Goal: Task Accomplishment & Management: Manage account settings

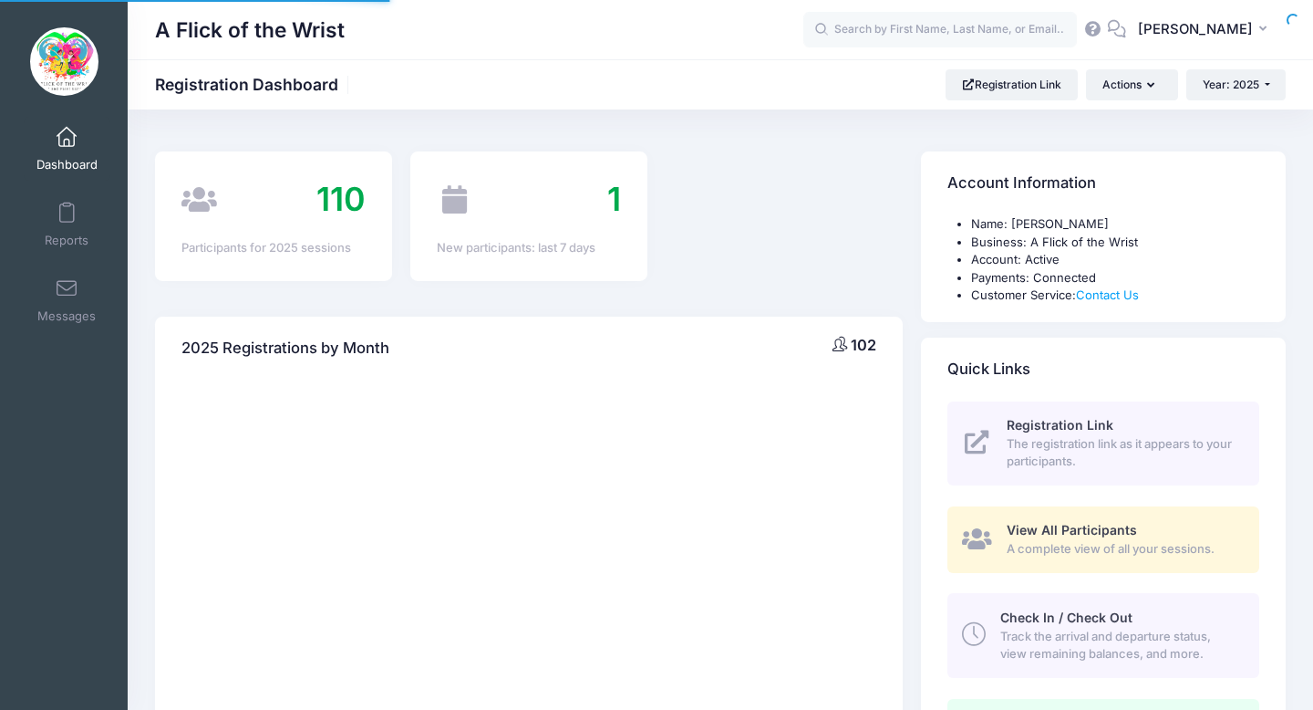
select select
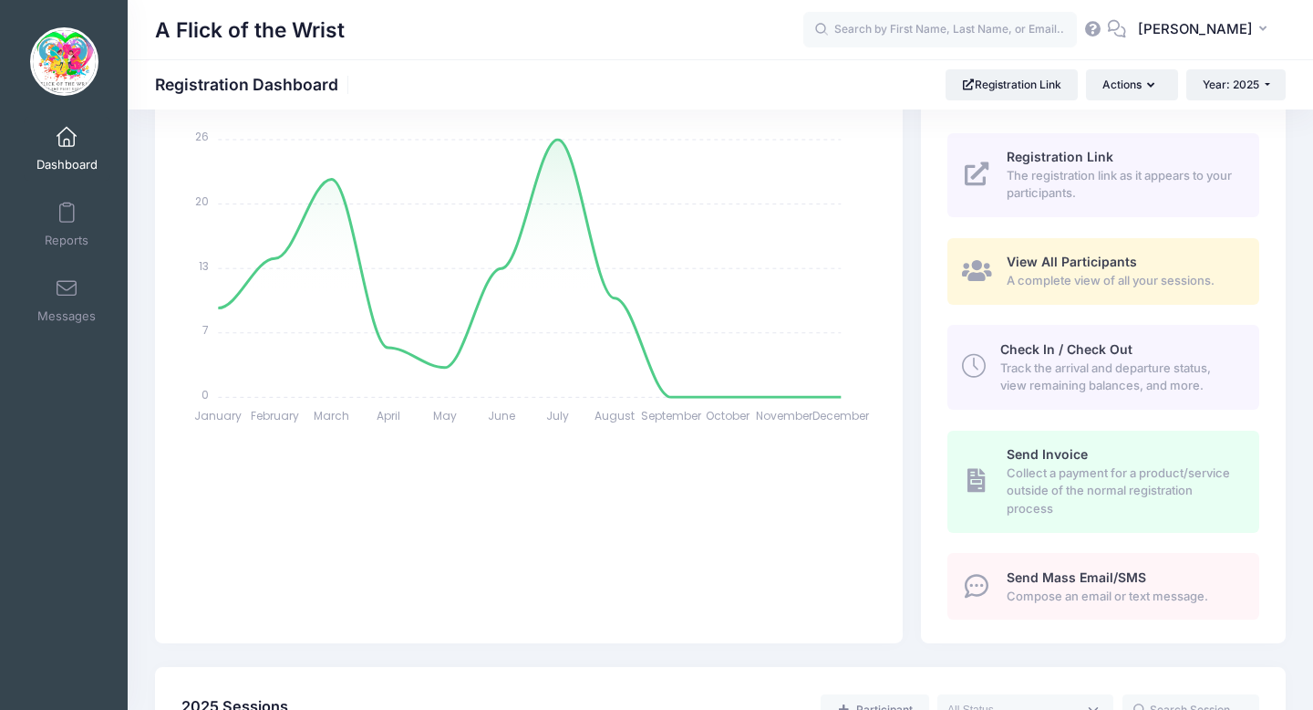
scroll to position [295, 0]
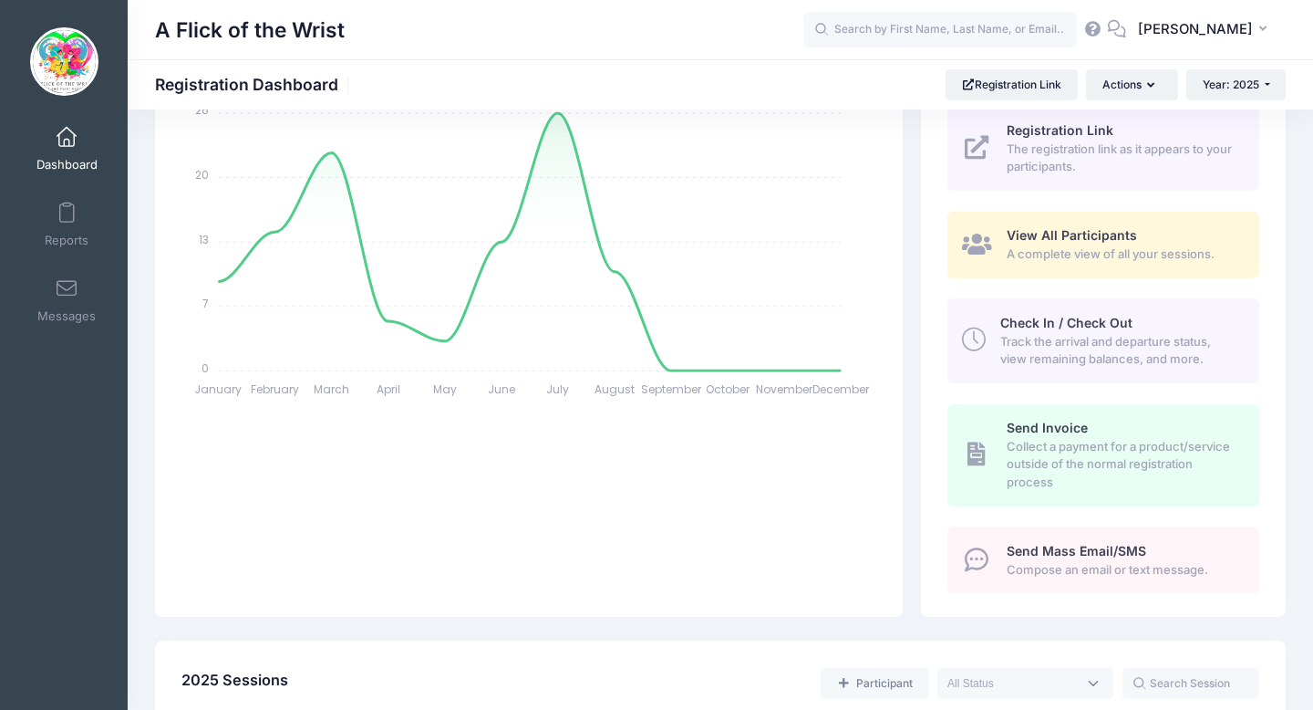
click at [1095, 325] on span "Check In / Check Out" at bounding box center [1066, 323] width 132 height 16
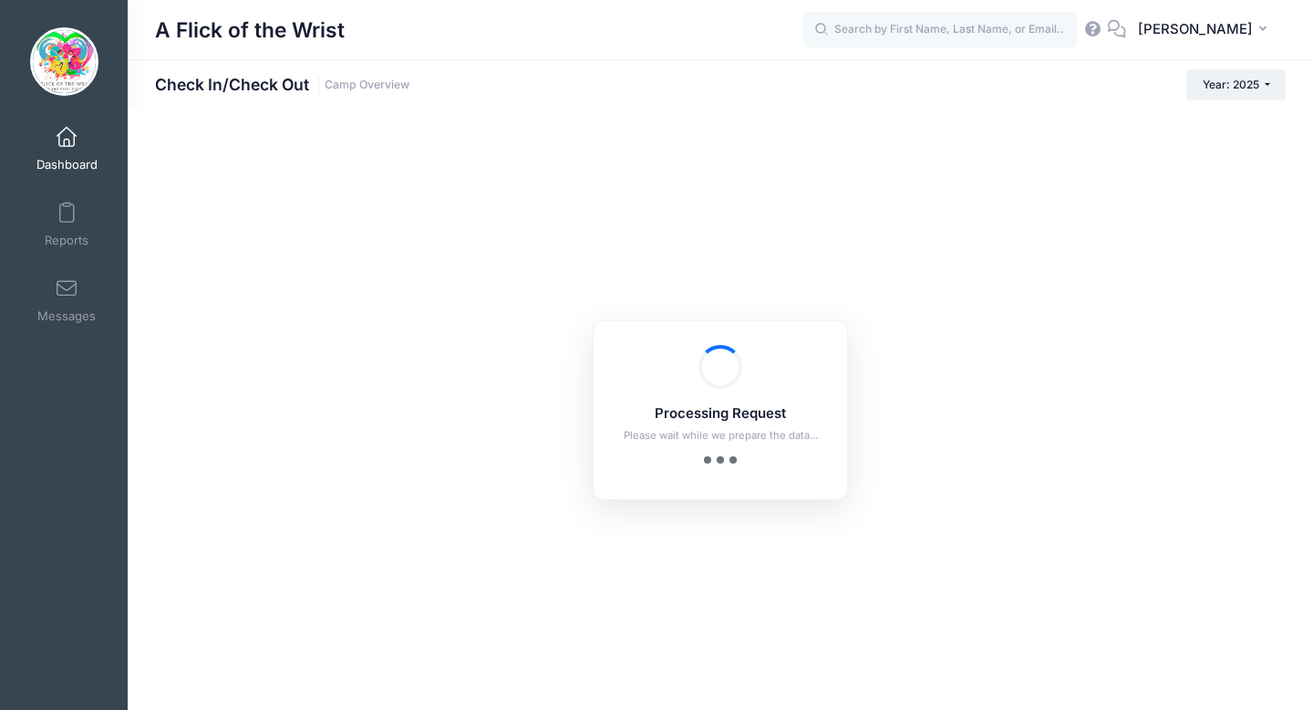
checkbox input "true"
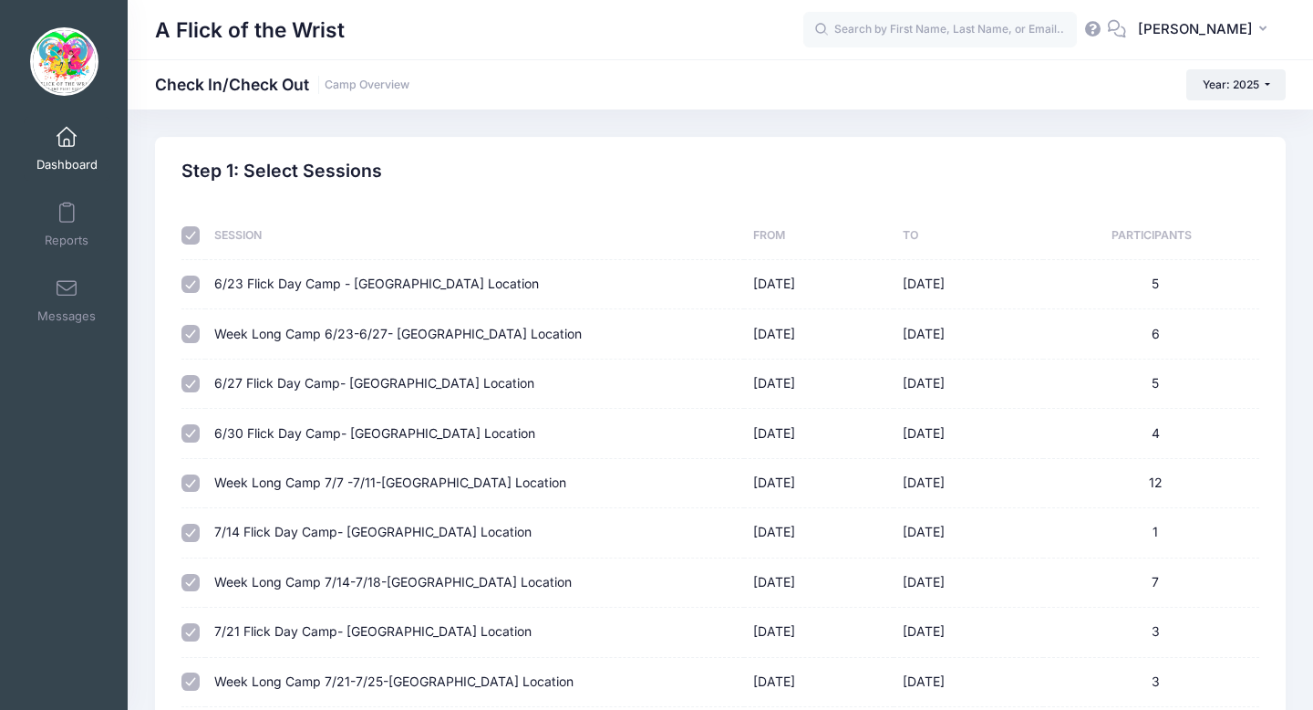
drag, startPoint x: 935, startPoint y: 521, endPoint x: 979, endPoint y: 299, distance: 225.9
click at [979, 299] on tbody "6/23 Flick Day Camp - MALVERN Location 06/23/2025 06/23/2025 5 Week Long Camp 6…" at bounding box center [720, 706] width 1078 height 893
click at [1014, 167] on div "Step 1: Select Sessions" at bounding box center [720, 171] width 1078 height 21
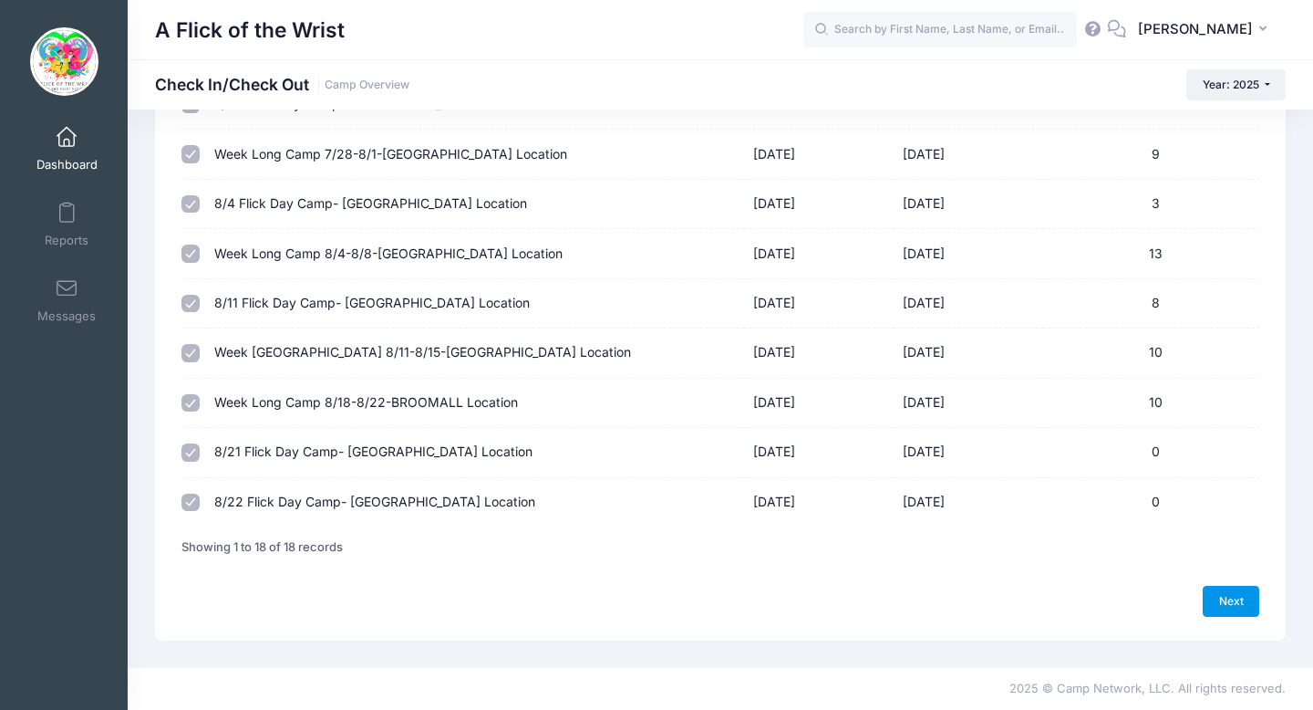
click at [1228, 600] on link "Next" at bounding box center [1231, 600] width 57 height 31
select select "10"
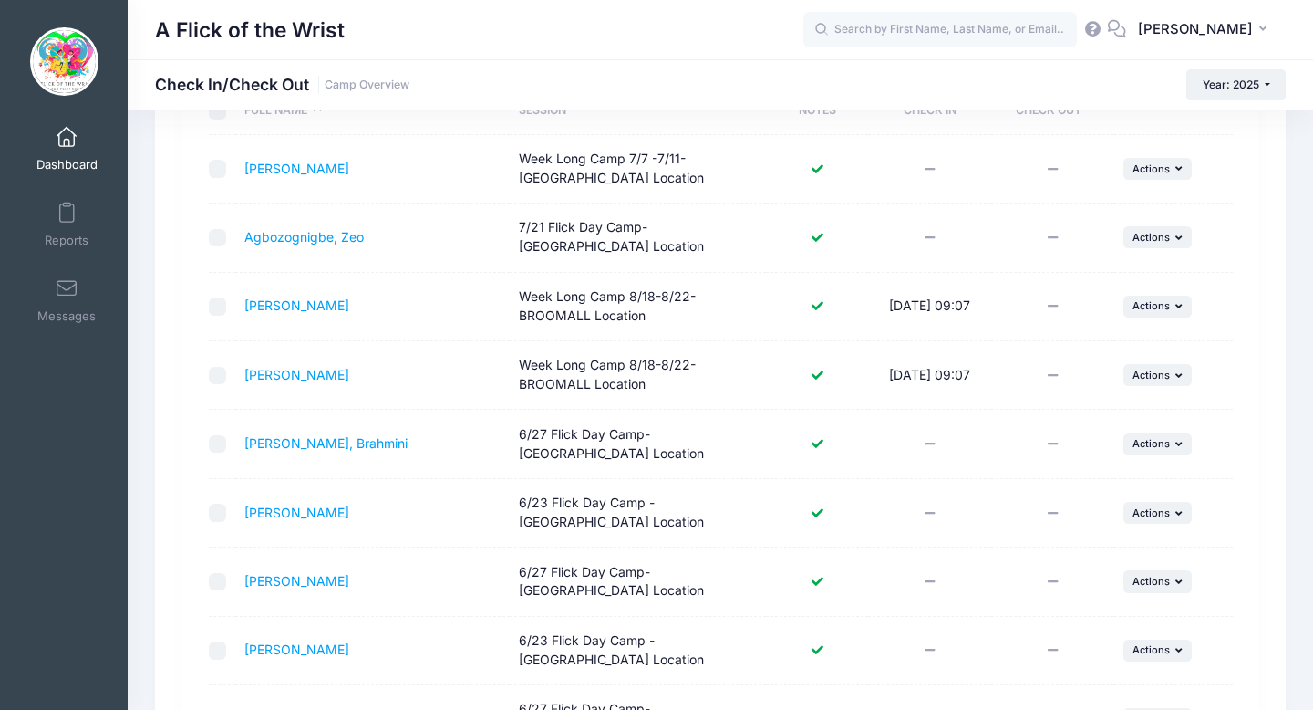
scroll to position [235, 0]
click at [1151, 318] on td "... Actions Check Out Payment Reminder Document Reminder Enter Payment Clear To…" at bounding box center [1173, 309] width 119 height 68
click at [1149, 302] on span "Actions" at bounding box center [1151, 307] width 37 height 13
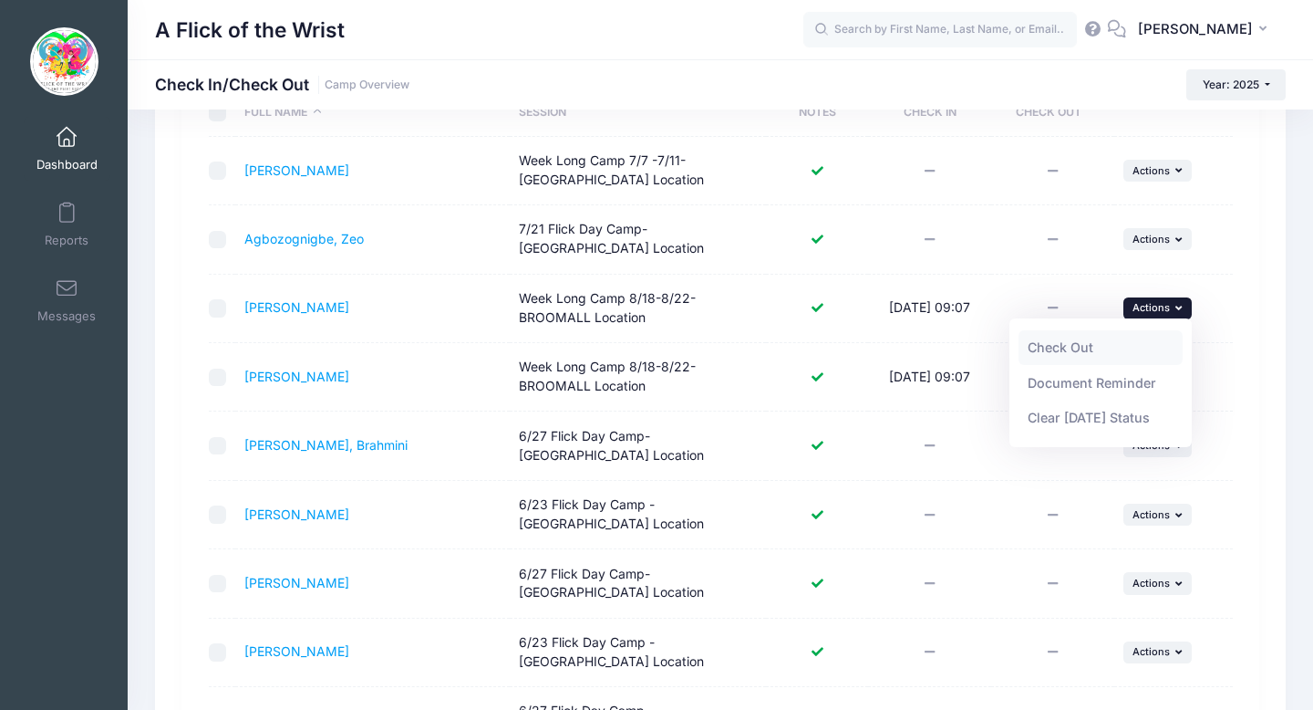
click at [1124, 347] on link "Check Out" at bounding box center [1101, 347] width 165 height 35
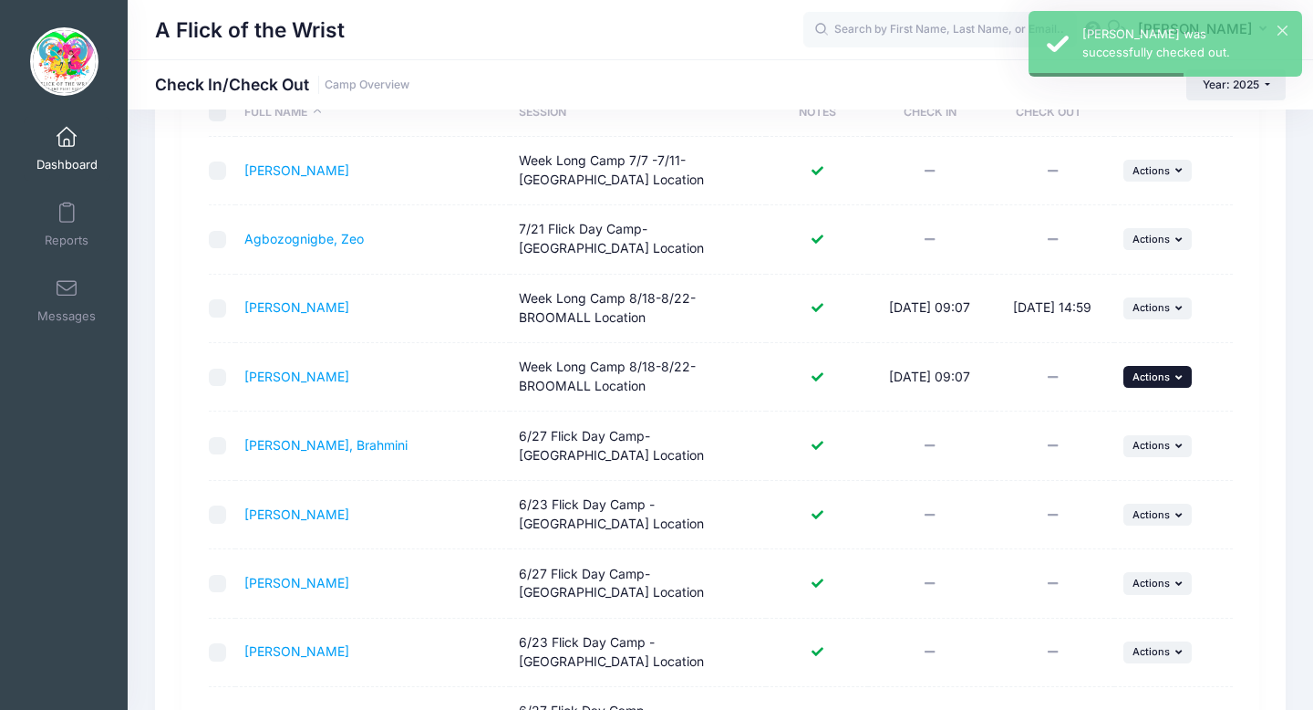
click at [1152, 376] on span "Actions" at bounding box center [1151, 376] width 37 height 13
click at [1102, 424] on link "Check Out" at bounding box center [1101, 416] width 165 height 35
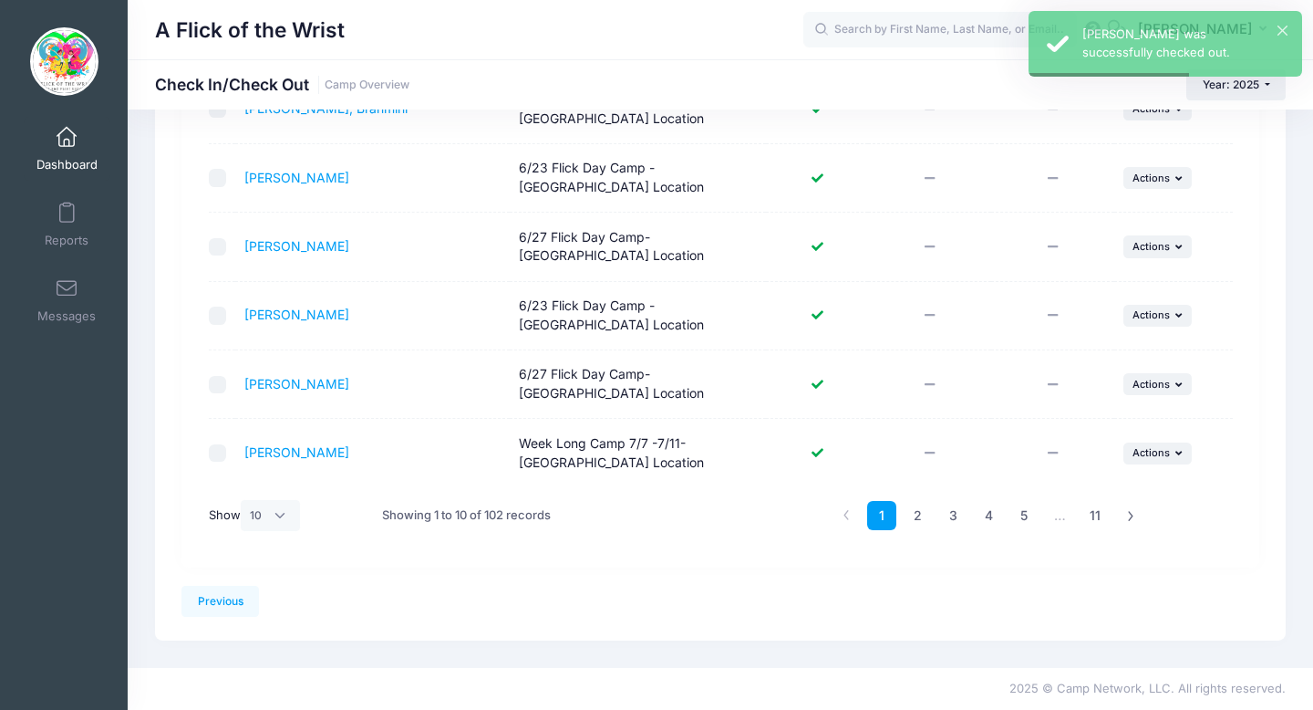
scroll to position [0, 0]
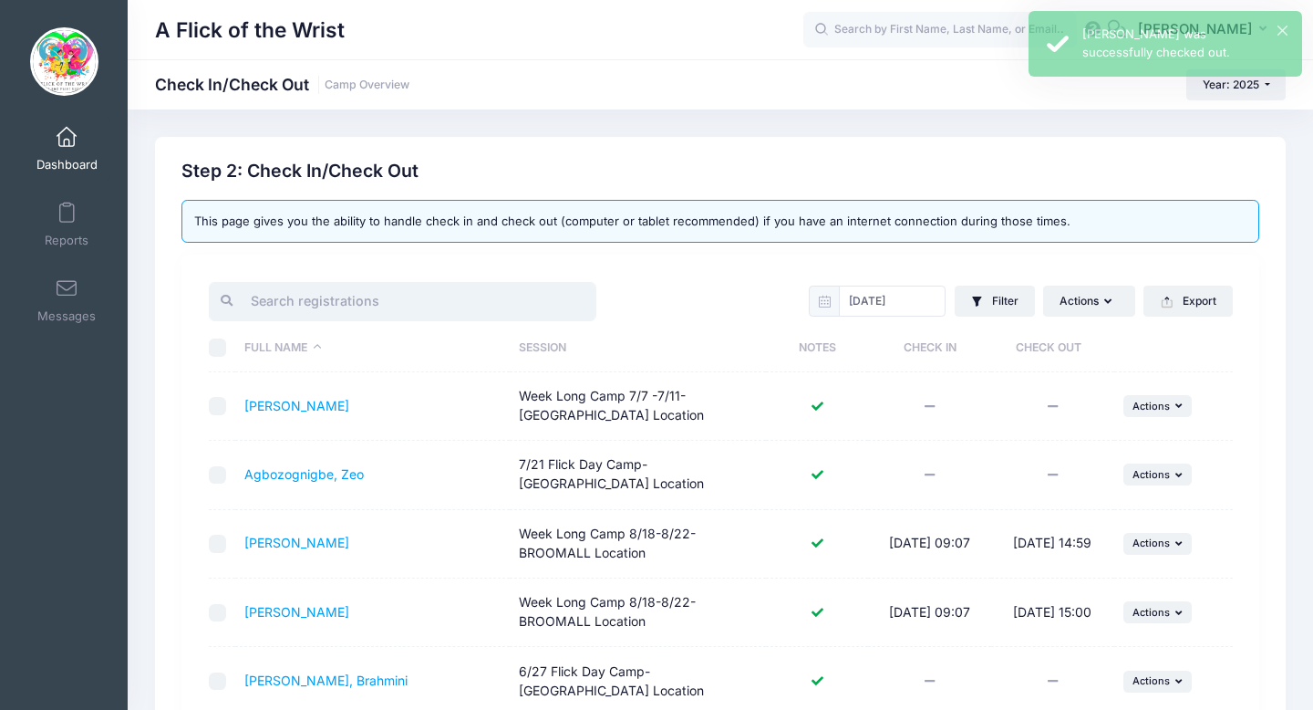
click at [362, 298] on input "search" at bounding box center [403, 301] width 388 height 39
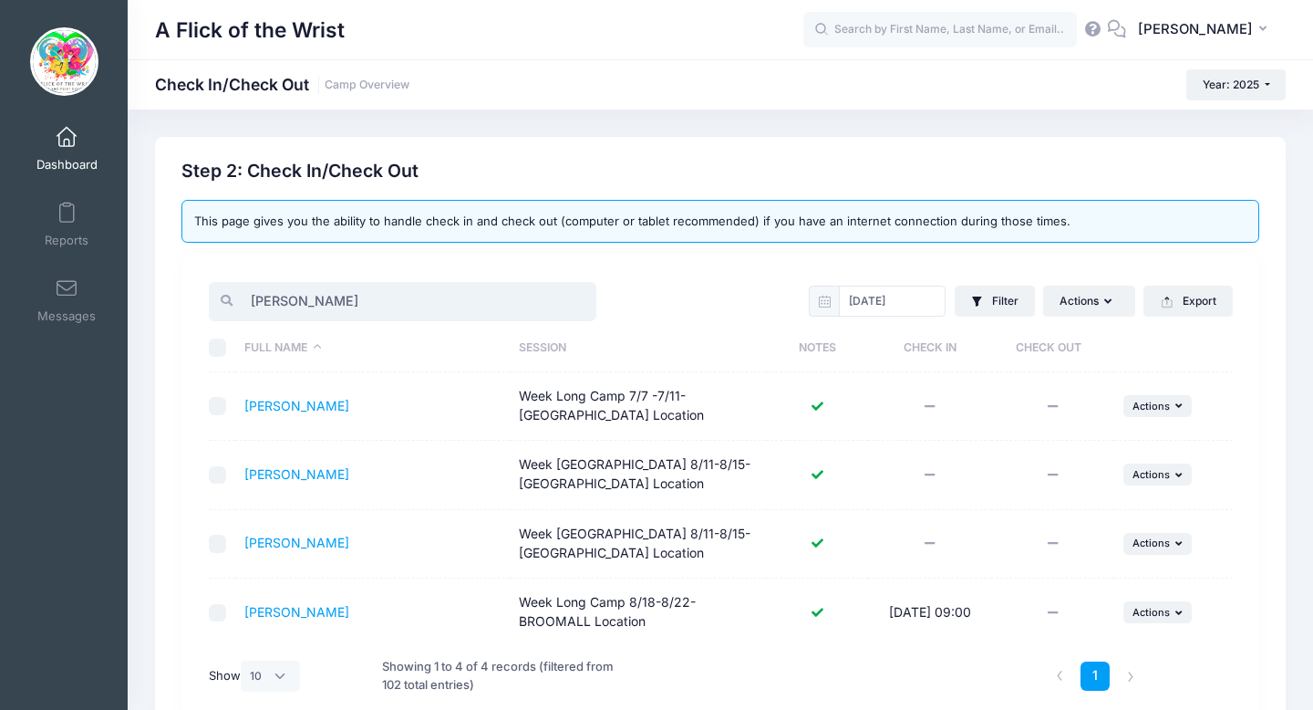
scroll to position [83, 0]
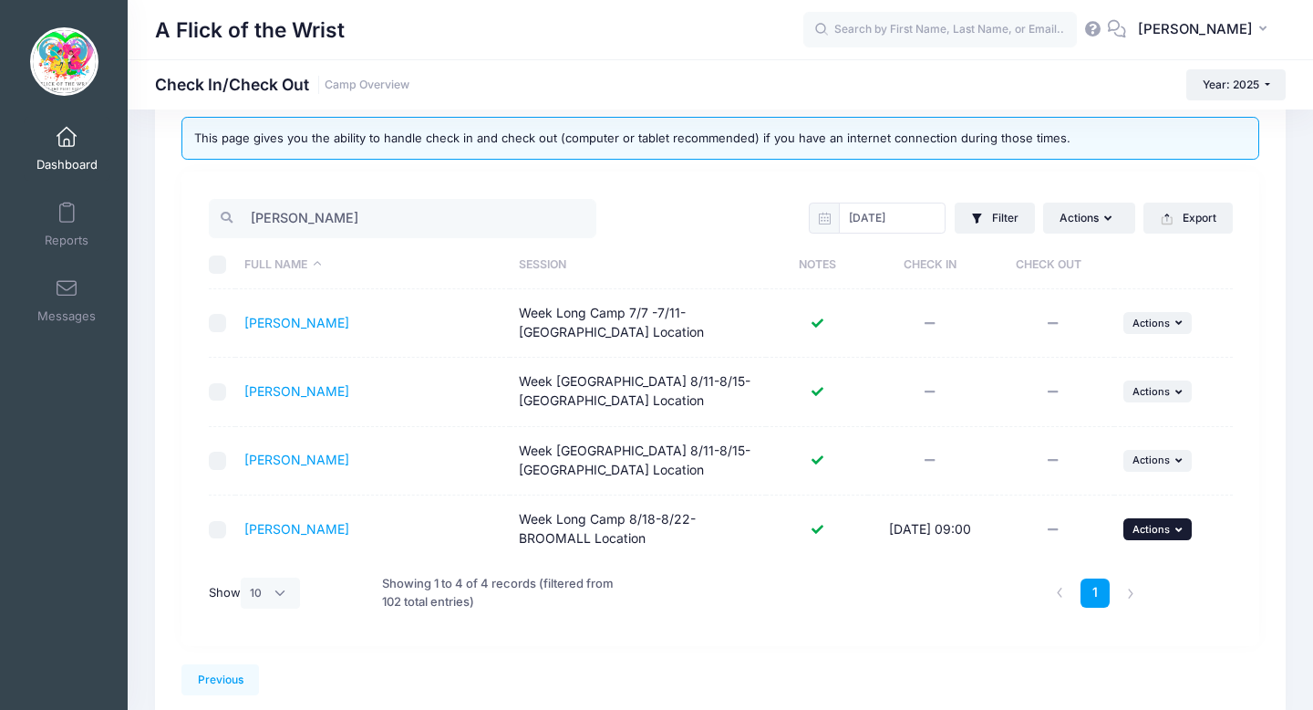
click at [1152, 536] on button "... Actions" at bounding box center [1158, 529] width 69 height 22
click at [1065, 576] on link "Check Out" at bounding box center [1101, 569] width 165 height 35
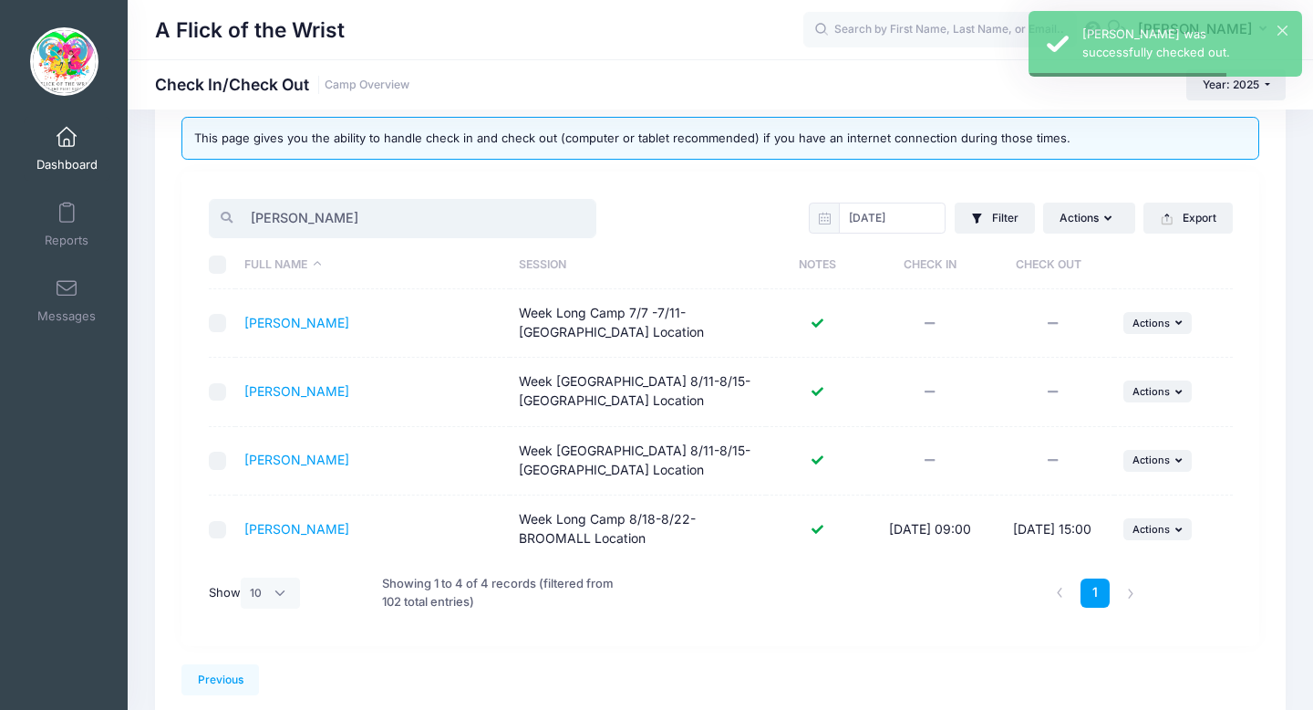
click at [419, 217] on input "bailey" at bounding box center [403, 218] width 388 height 39
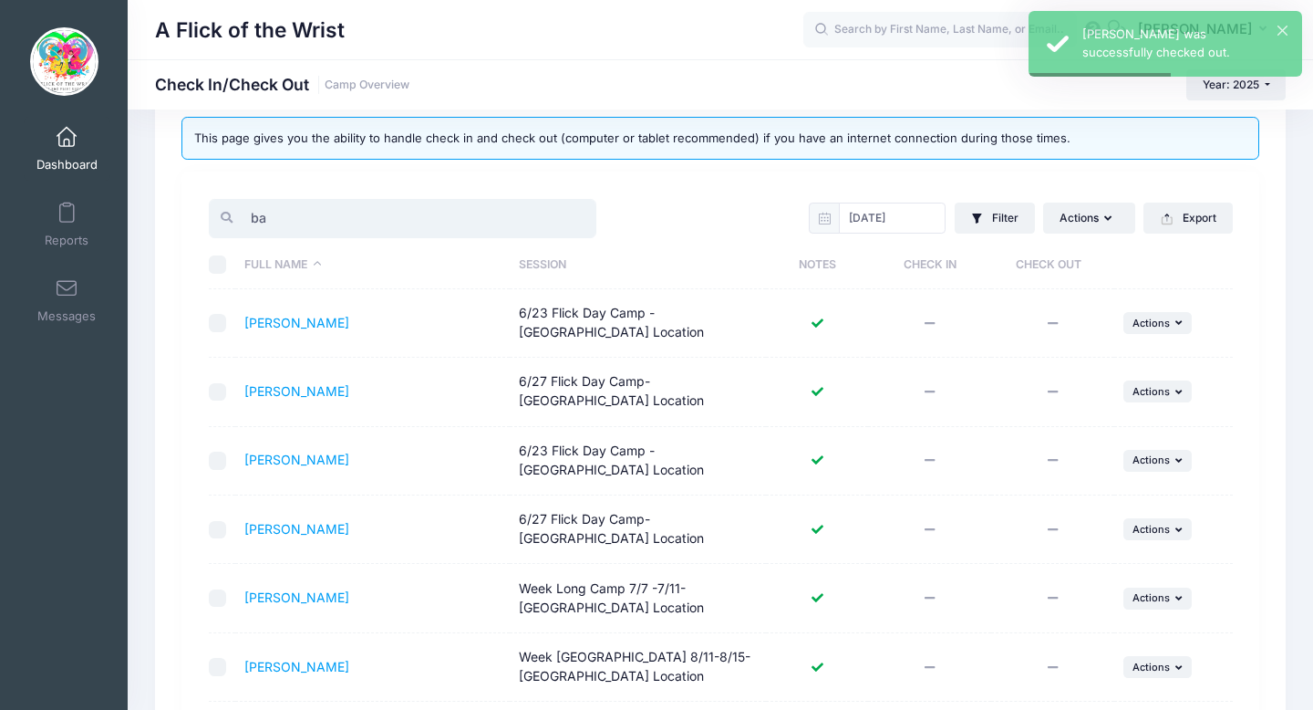
type input "b"
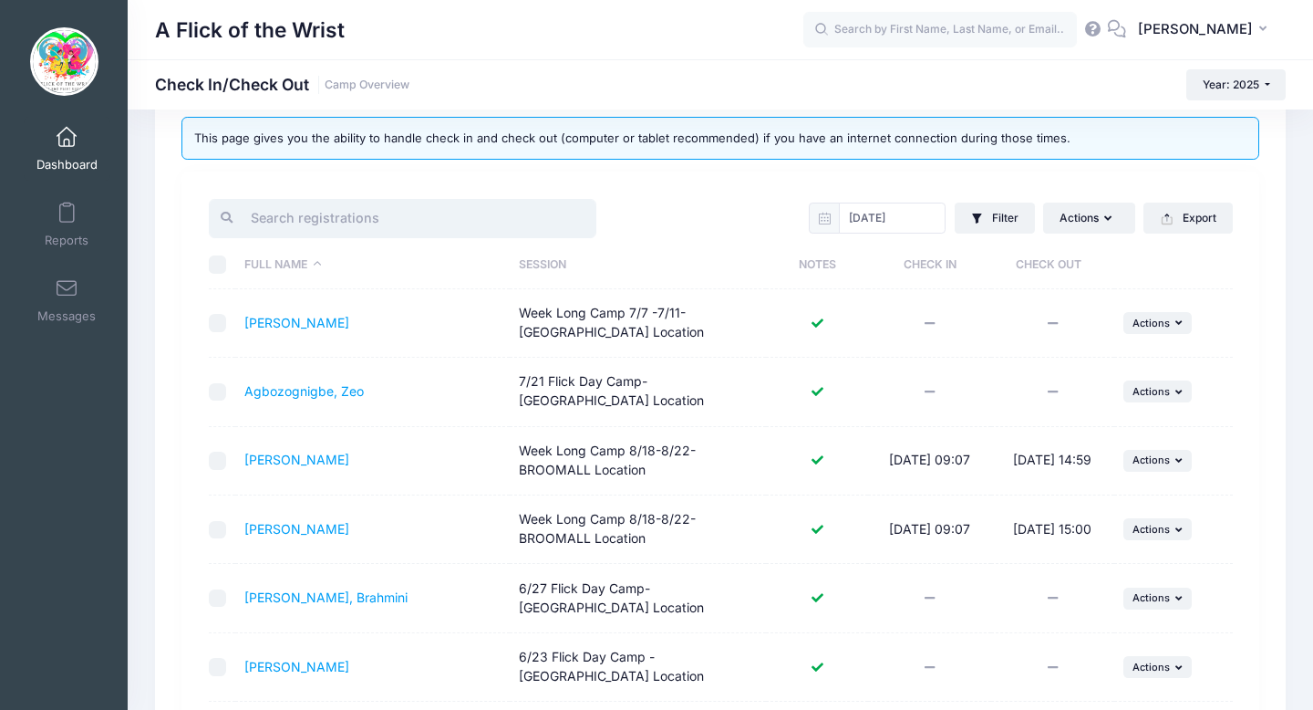
scroll to position [572, 0]
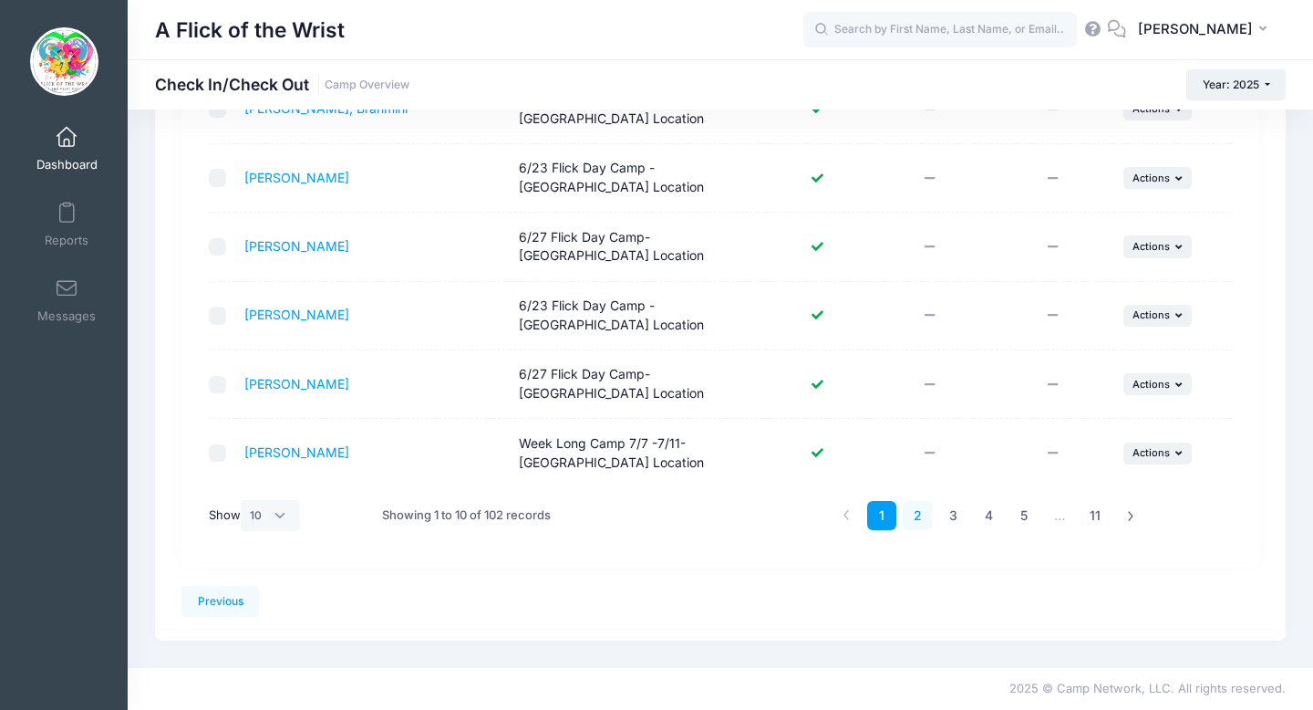
click at [910, 520] on link "2" at bounding box center [918, 516] width 30 height 30
click at [954, 517] on link "3" at bounding box center [953, 516] width 30 height 30
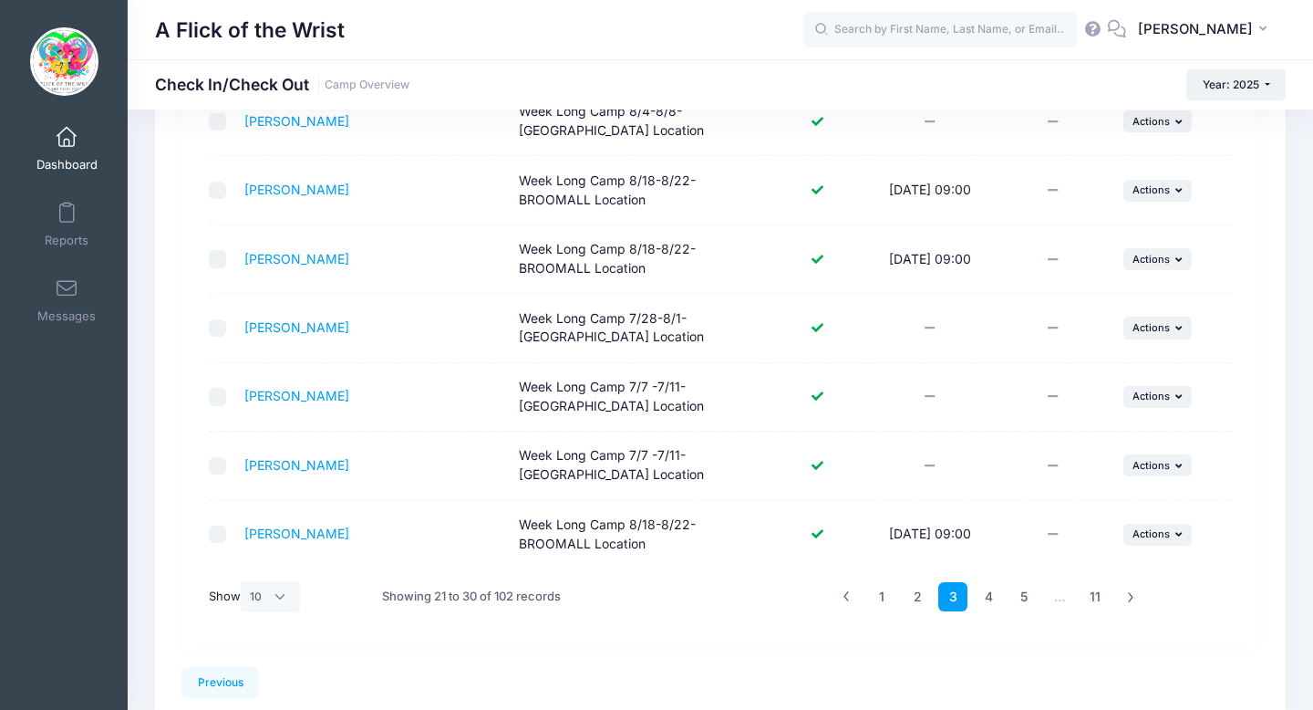
scroll to position [503, 0]
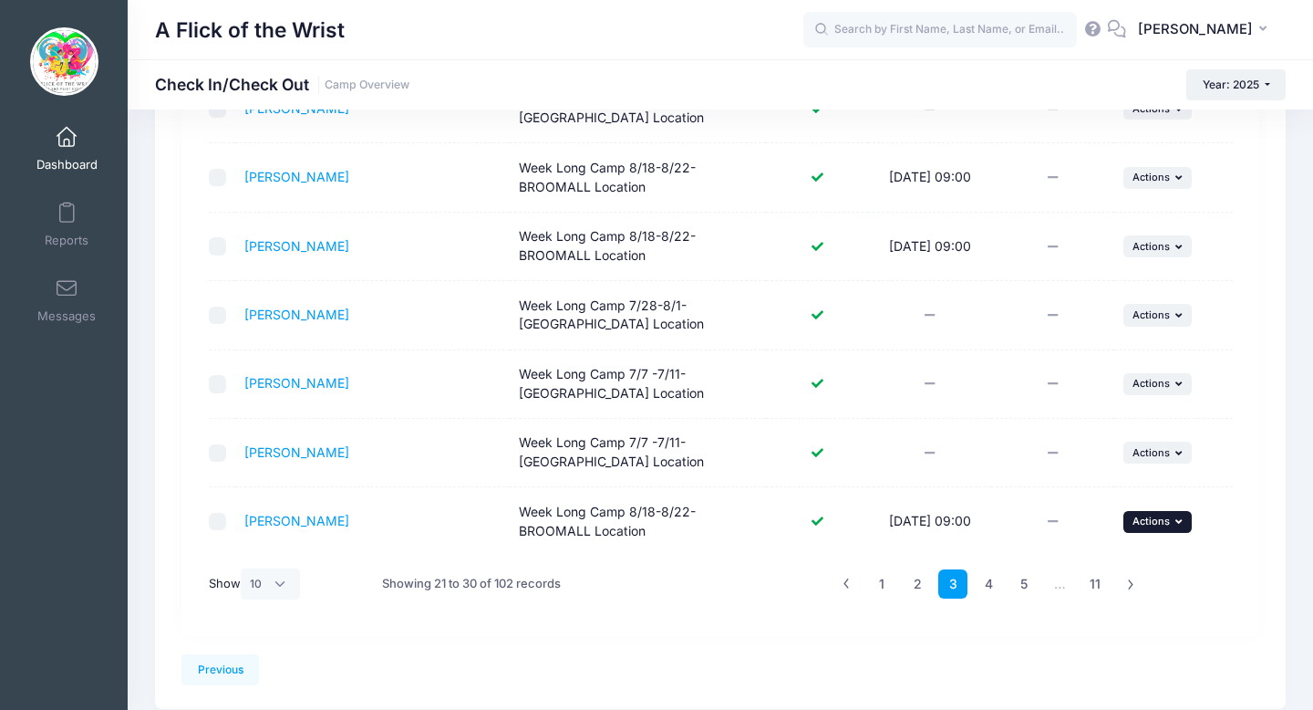
click at [1161, 527] on button "... Actions" at bounding box center [1158, 522] width 69 height 22
click at [1106, 562] on link "Check Out" at bounding box center [1101, 561] width 165 height 35
click at [1128, 247] on button "... Actions" at bounding box center [1158, 246] width 69 height 22
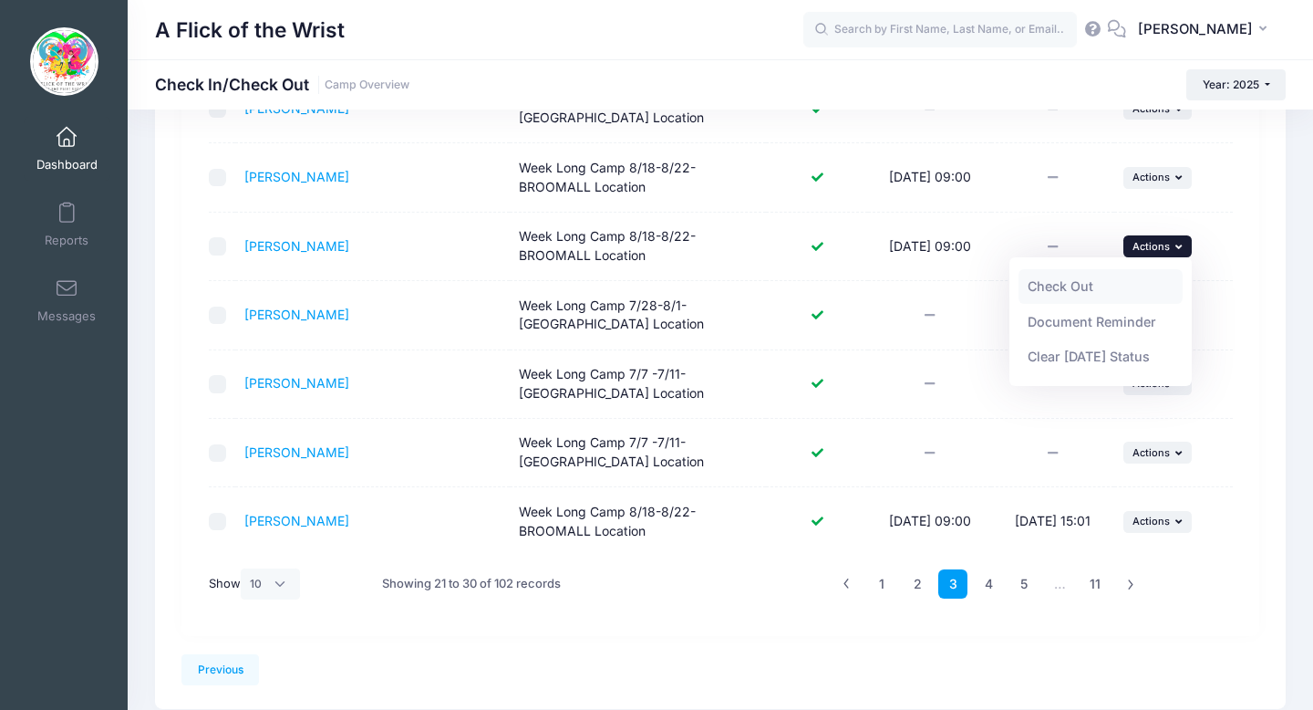
click at [1083, 293] on link "Check Out" at bounding box center [1101, 286] width 165 height 35
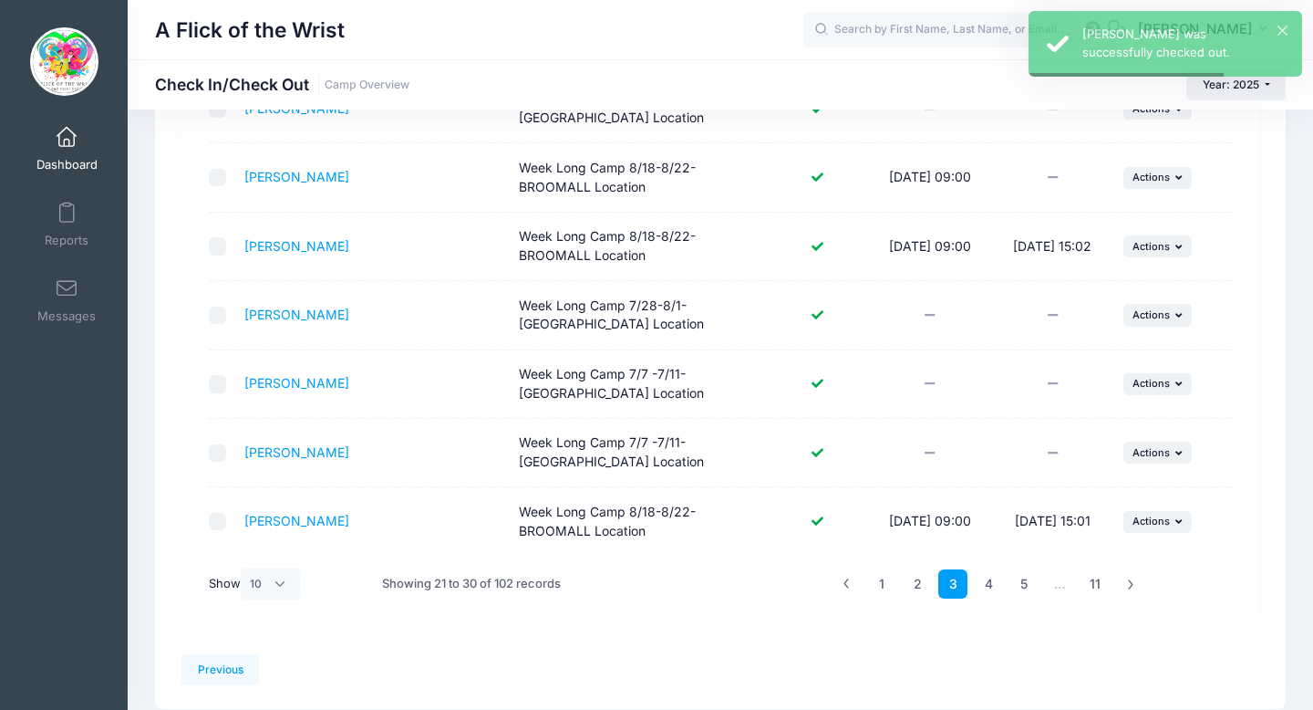
click at [1152, 192] on td "... Actions Check Out Payment Reminder Document Reminder Enter Payment Clear To…" at bounding box center [1173, 177] width 119 height 68
click at [1148, 178] on span "Actions" at bounding box center [1151, 177] width 37 height 13
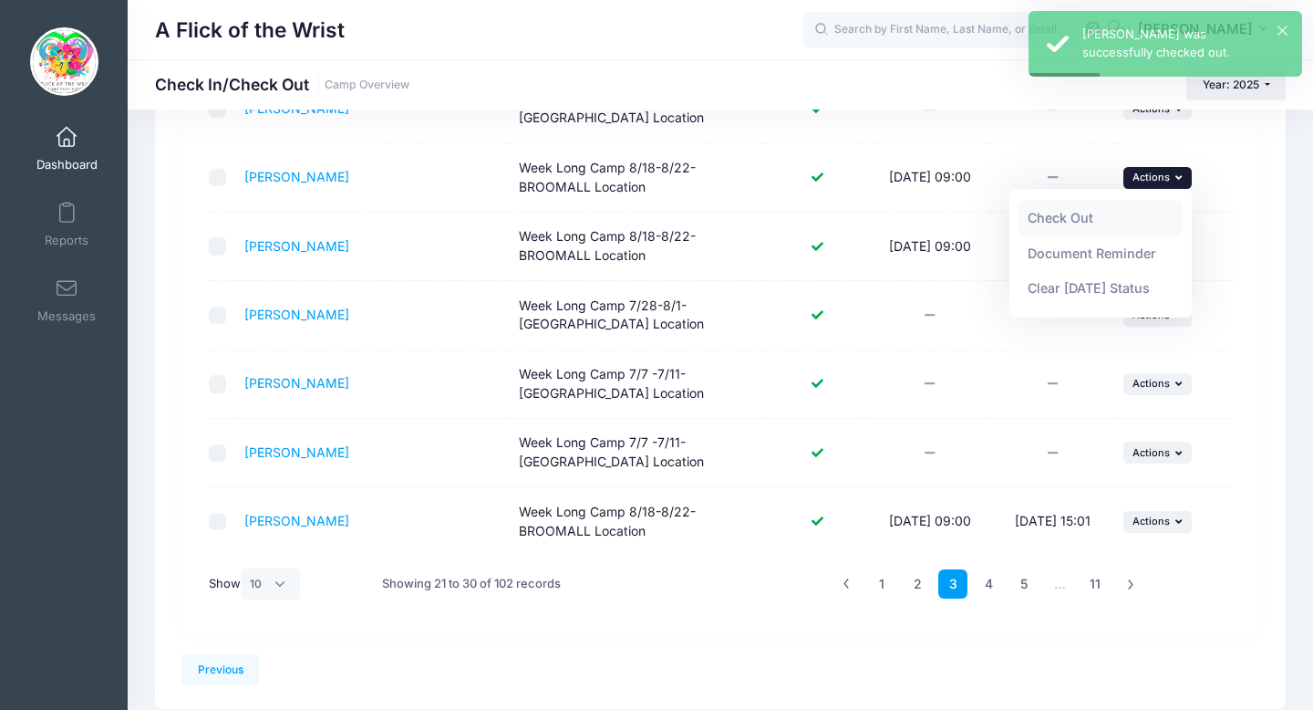
click at [1077, 226] on link "Check Out" at bounding box center [1101, 218] width 165 height 35
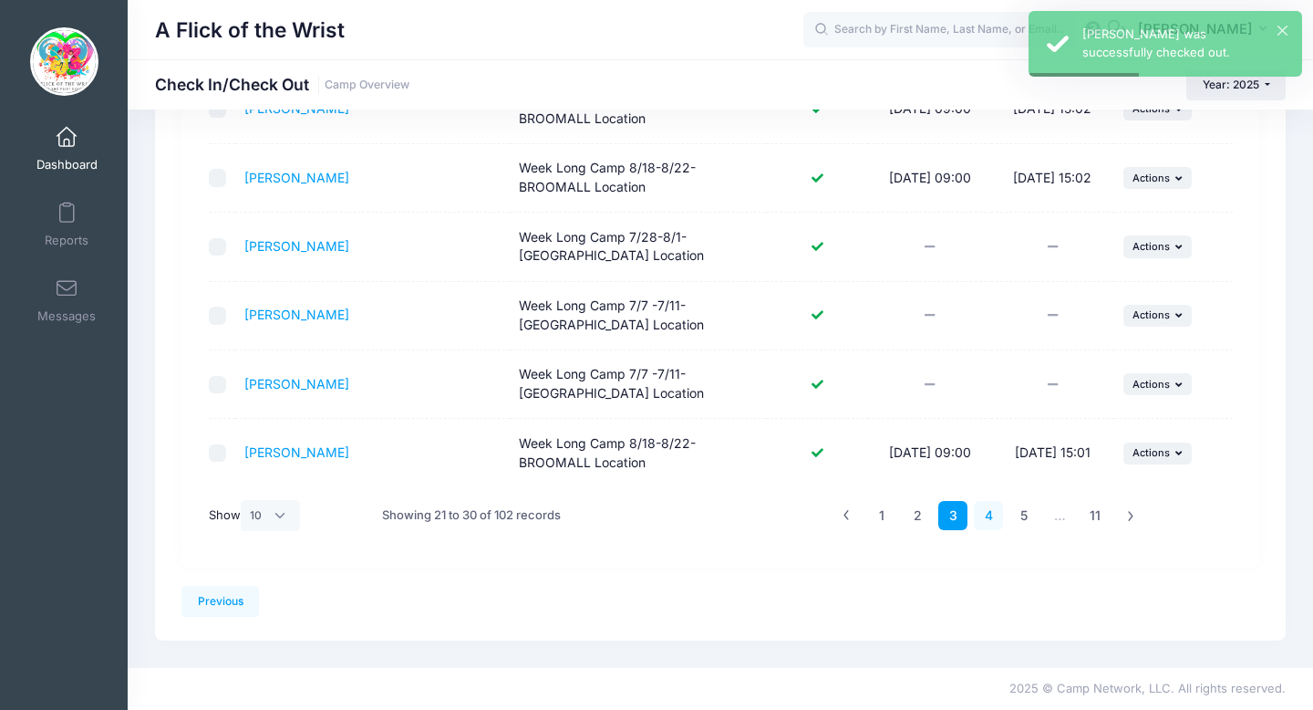
click at [999, 509] on link "4" at bounding box center [989, 516] width 30 height 30
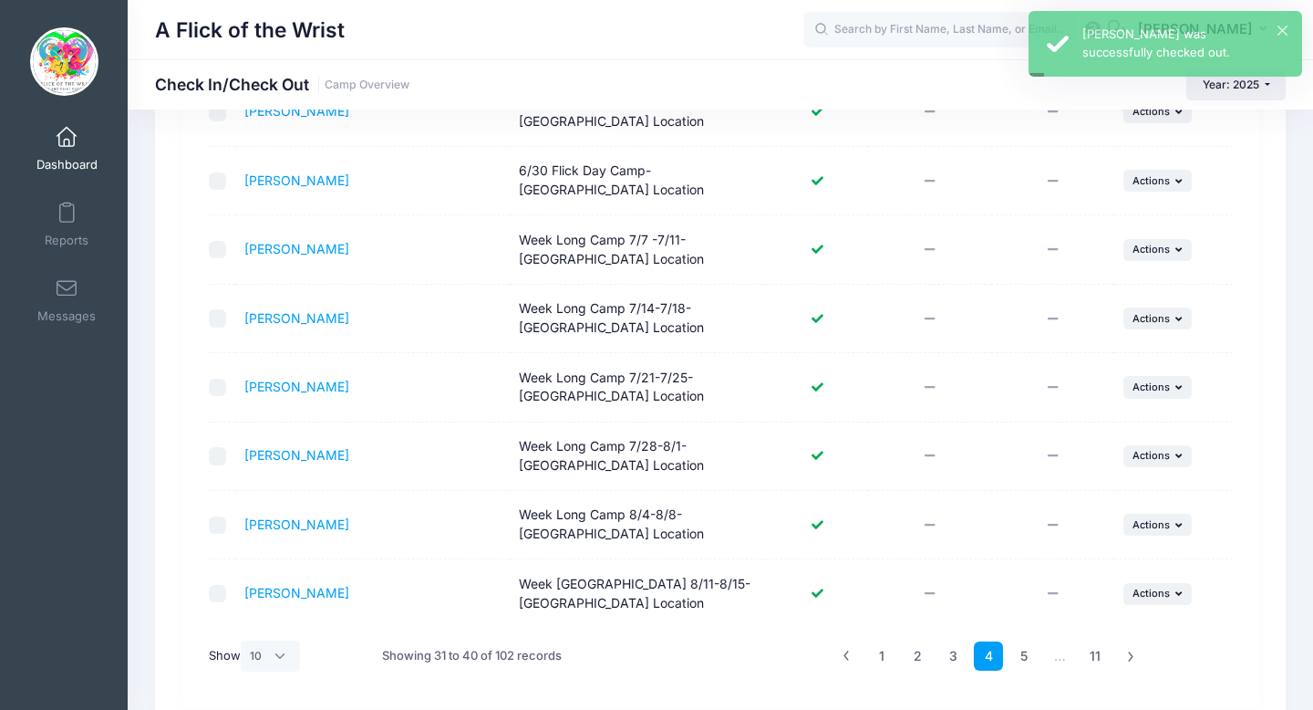
scroll to position [120, 0]
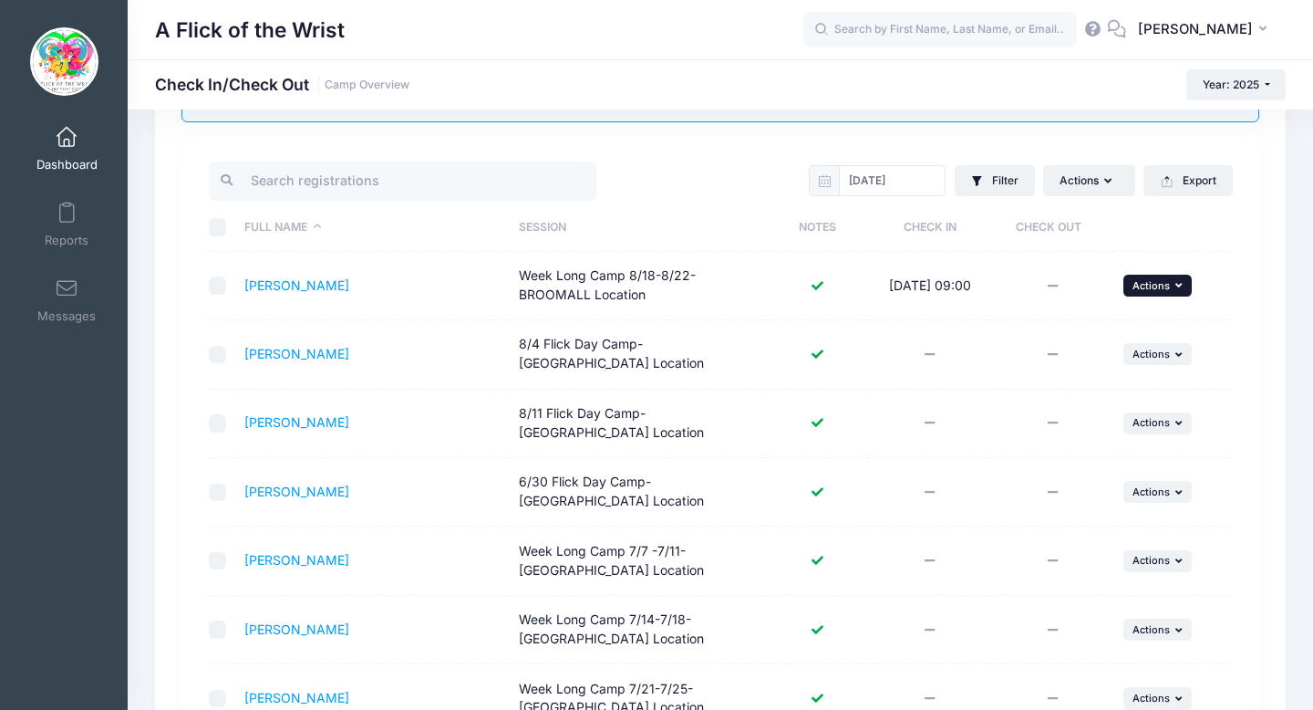
click at [1164, 281] on span "Actions" at bounding box center [1151, 285] width 37 height 13
click at [1069, 325] on link "Check Out" at bounding box center [1101, 325] width 165 height 35
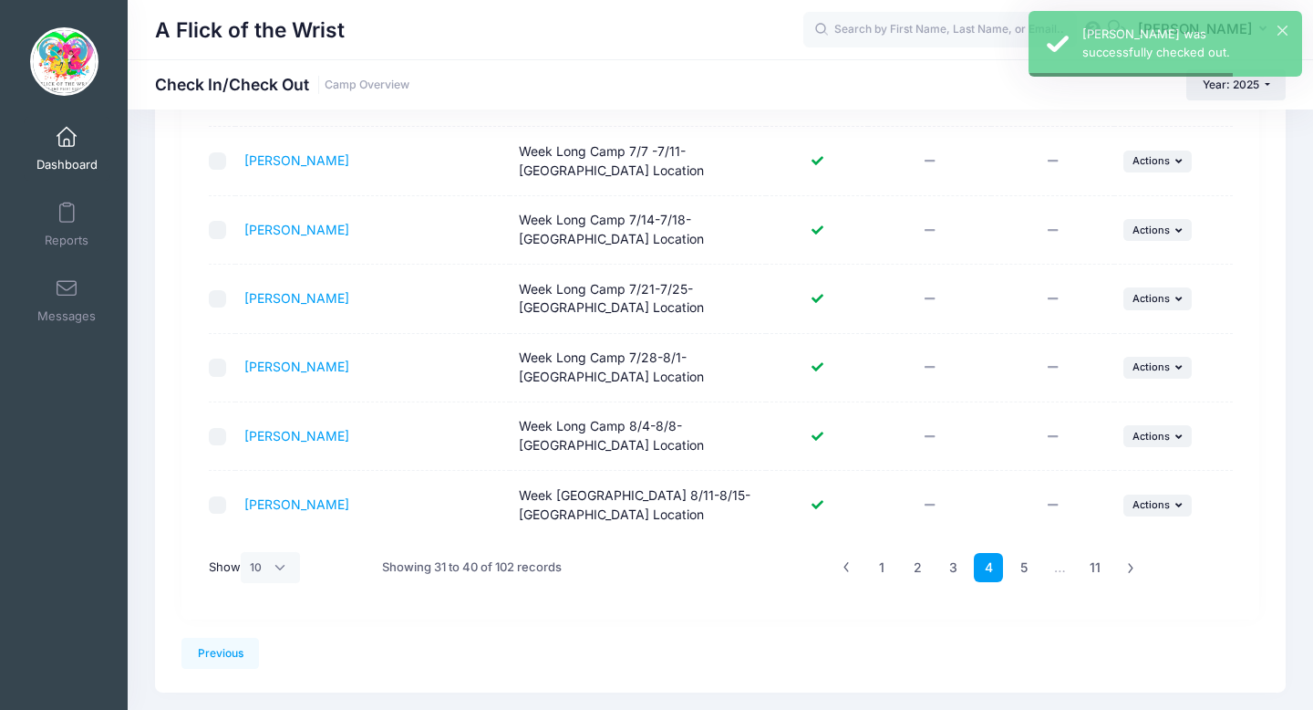
scroll to position [555, 0]
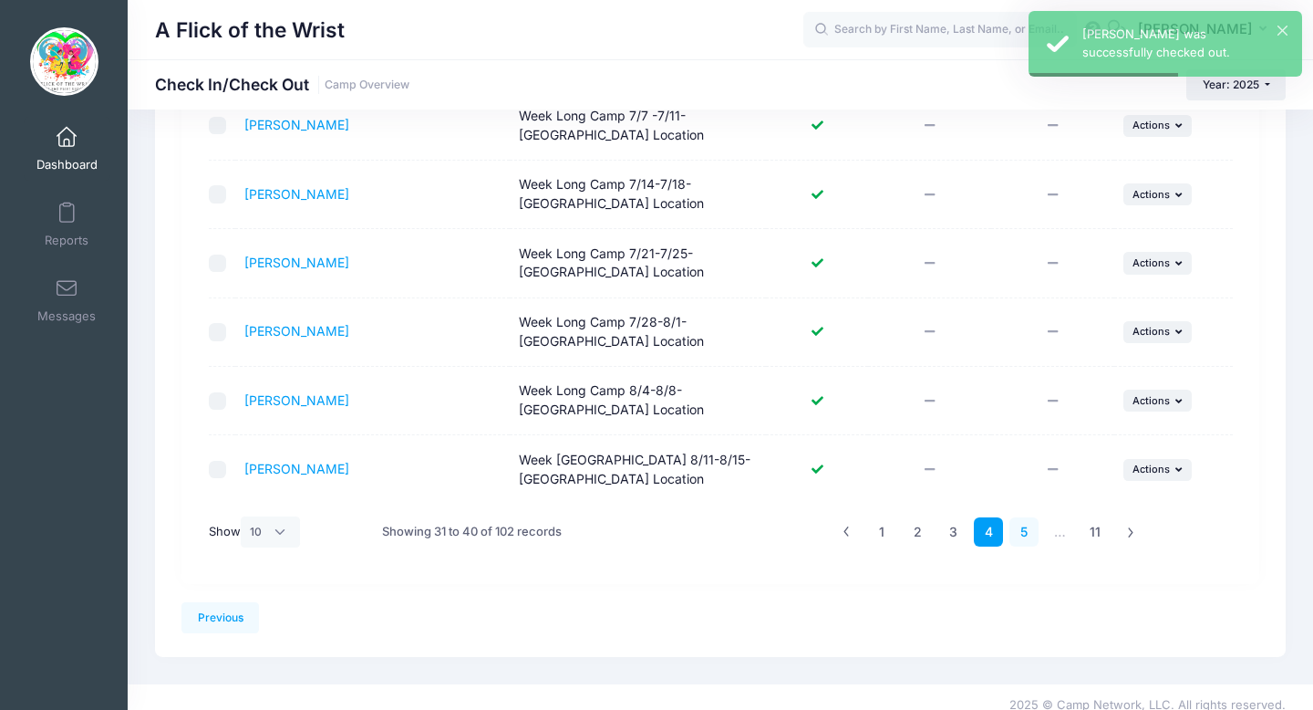
click at [1032, 517] on link "5" at bounding box center [1025, 532] width 30 height 30
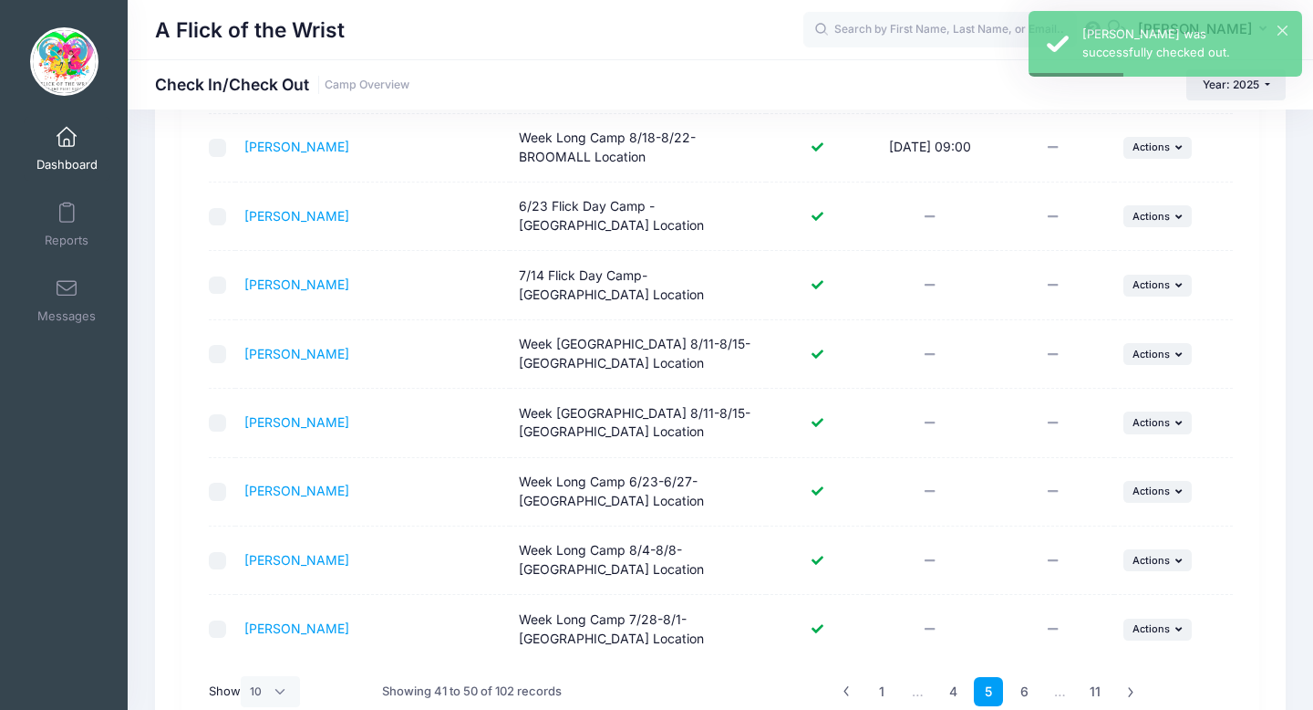
scroll to position [172, 0]
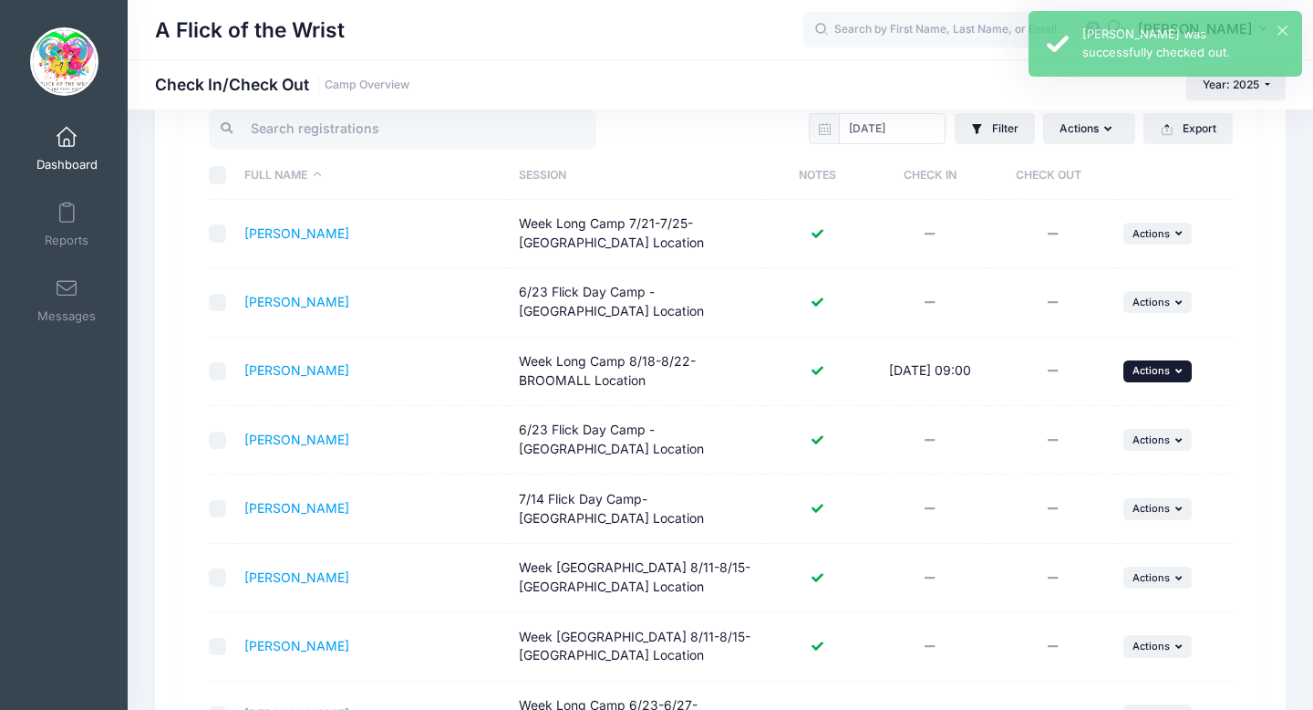
click at [1157, 374] on span "Actions" at bounding box center [1151, 370] width 37 height 13
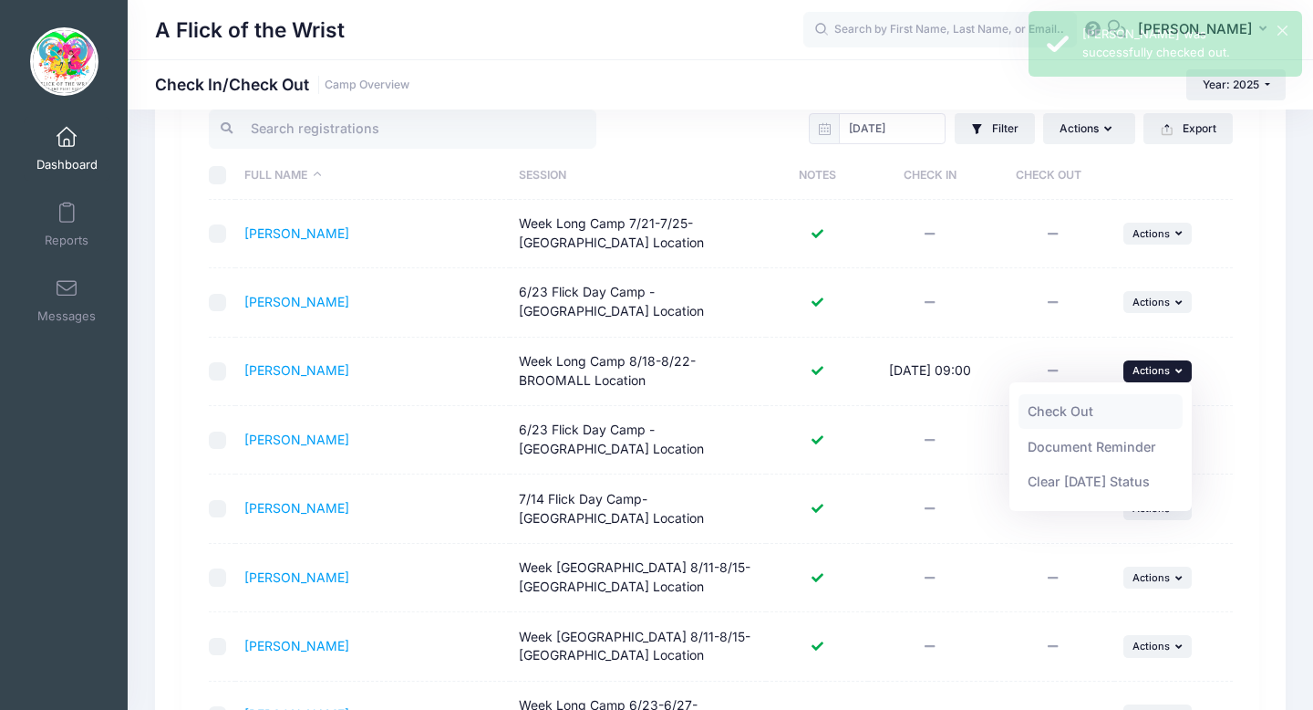
click at [1123, 409] on link "Check Out" at bounding box center [1101, 411] width 165 height 35
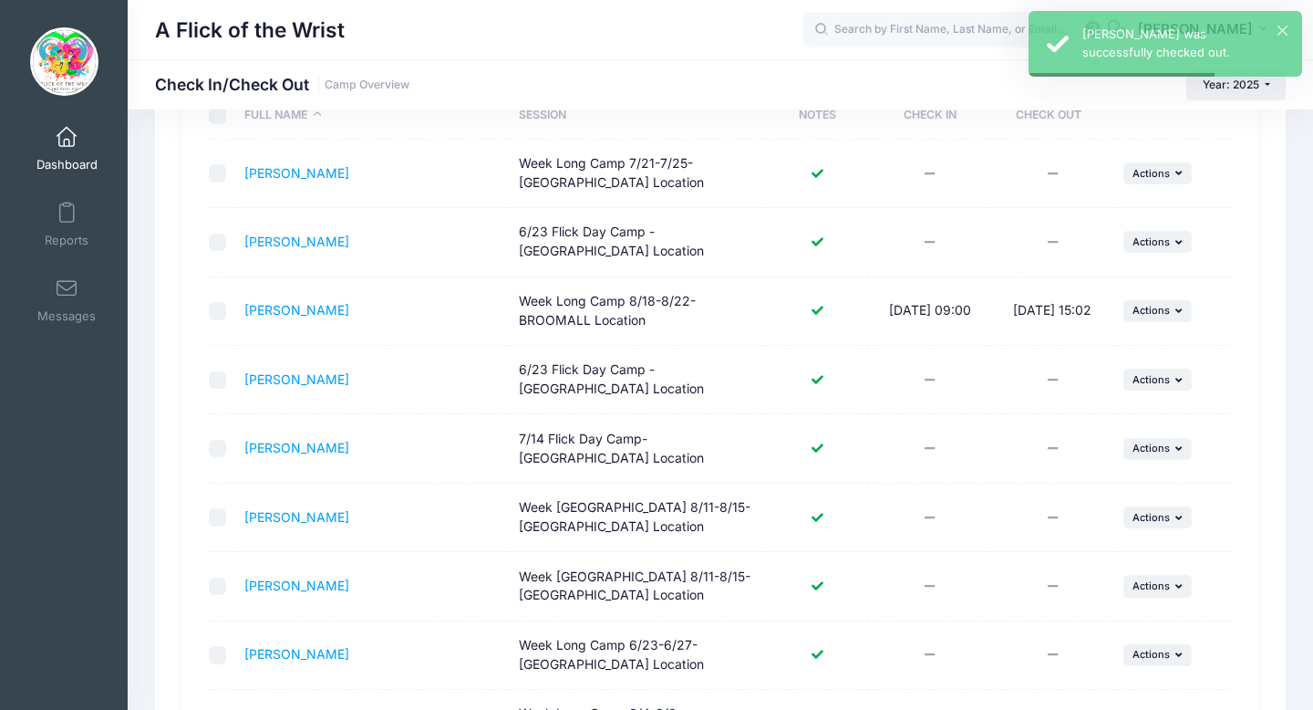
scroll to position [555, 0]
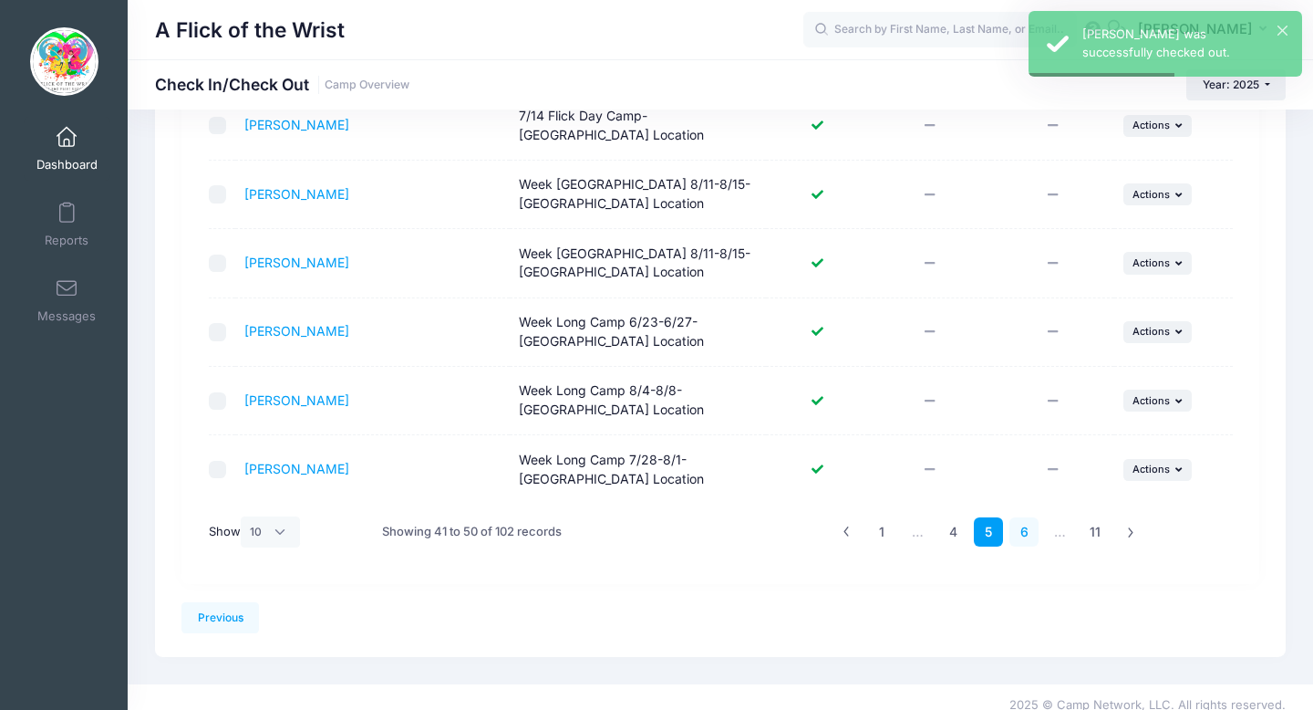
click at [1016, 517] on link "6" at bounding box center [1025, 532] width 30 height 30
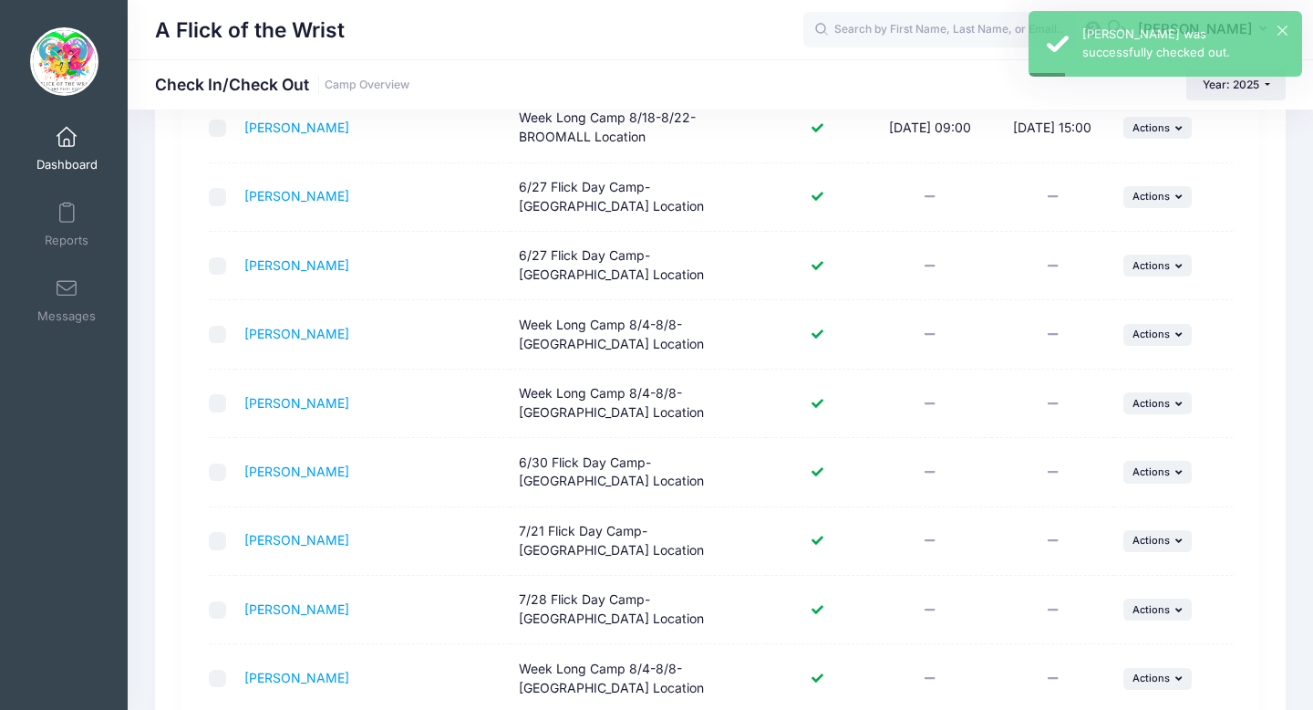
scroll to position [572, 0]
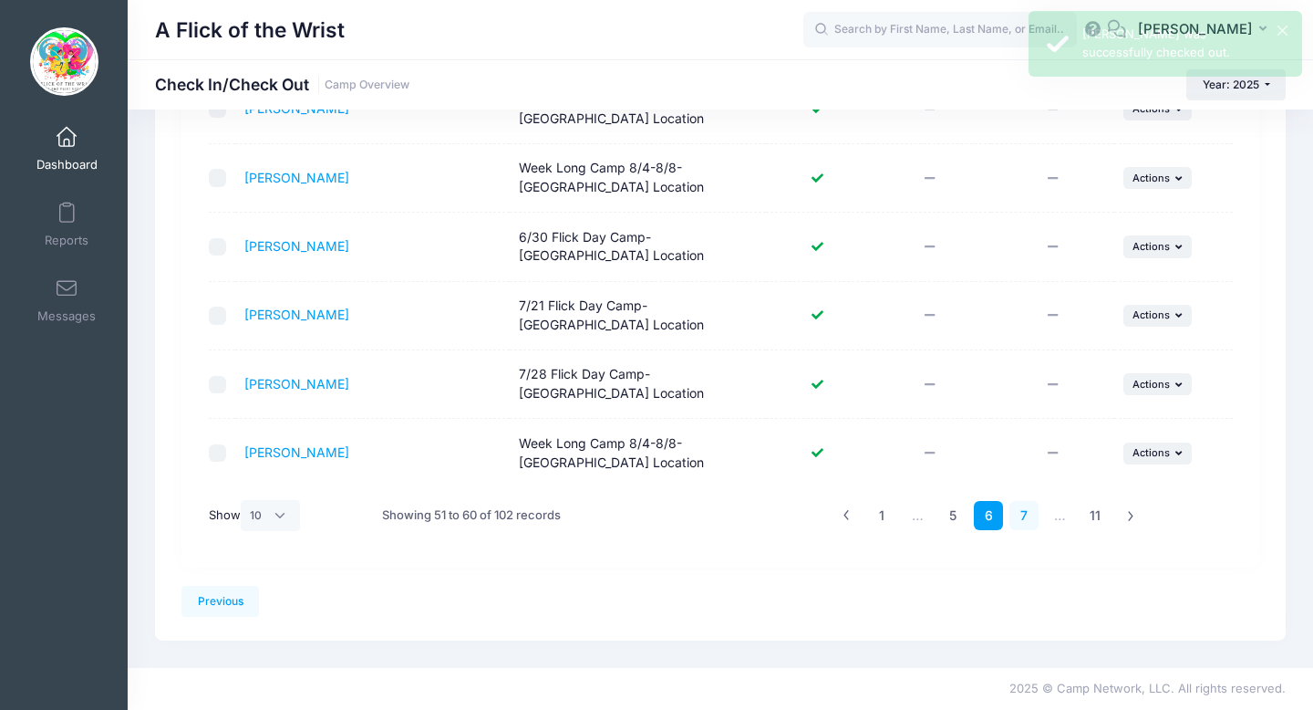
click at [1030, 526] on link "7" at bounding box center [1025, 516] width 30 height 30
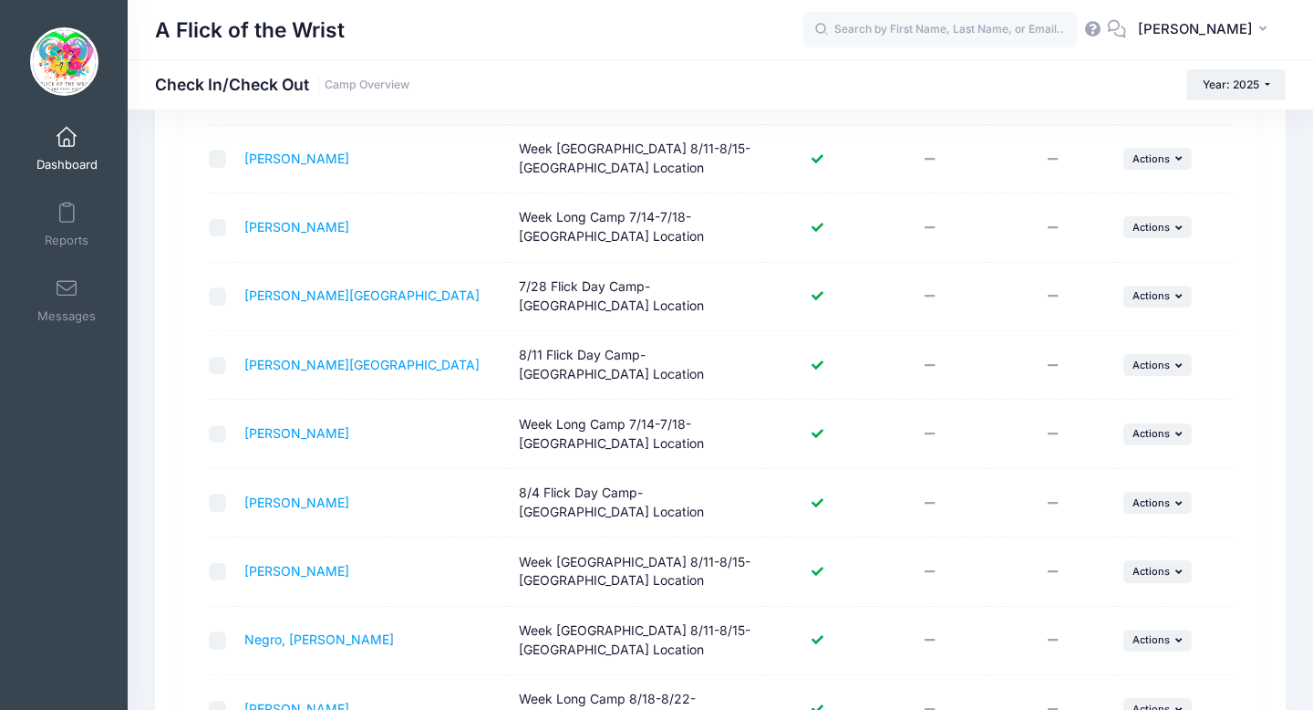
scroll to position [555, 0]
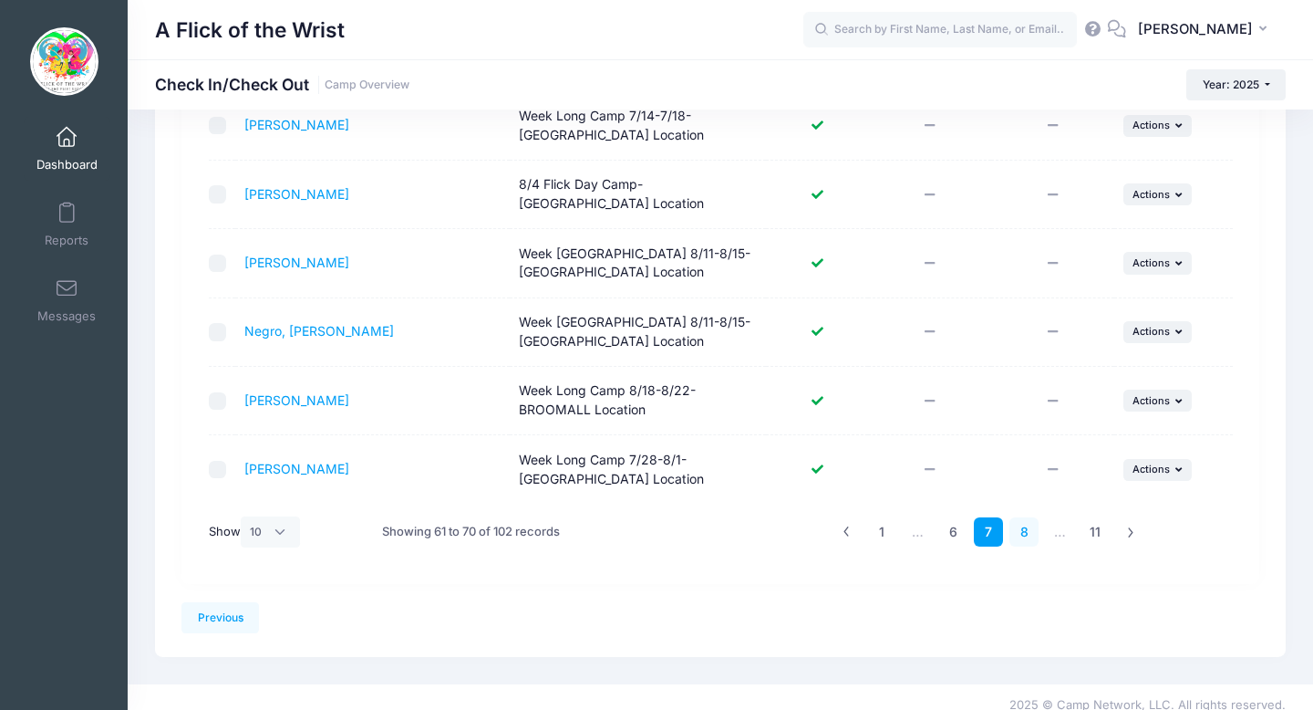
click at [1021, 517] on link "8" at bounding box center [1025, 532] width 30 height 30
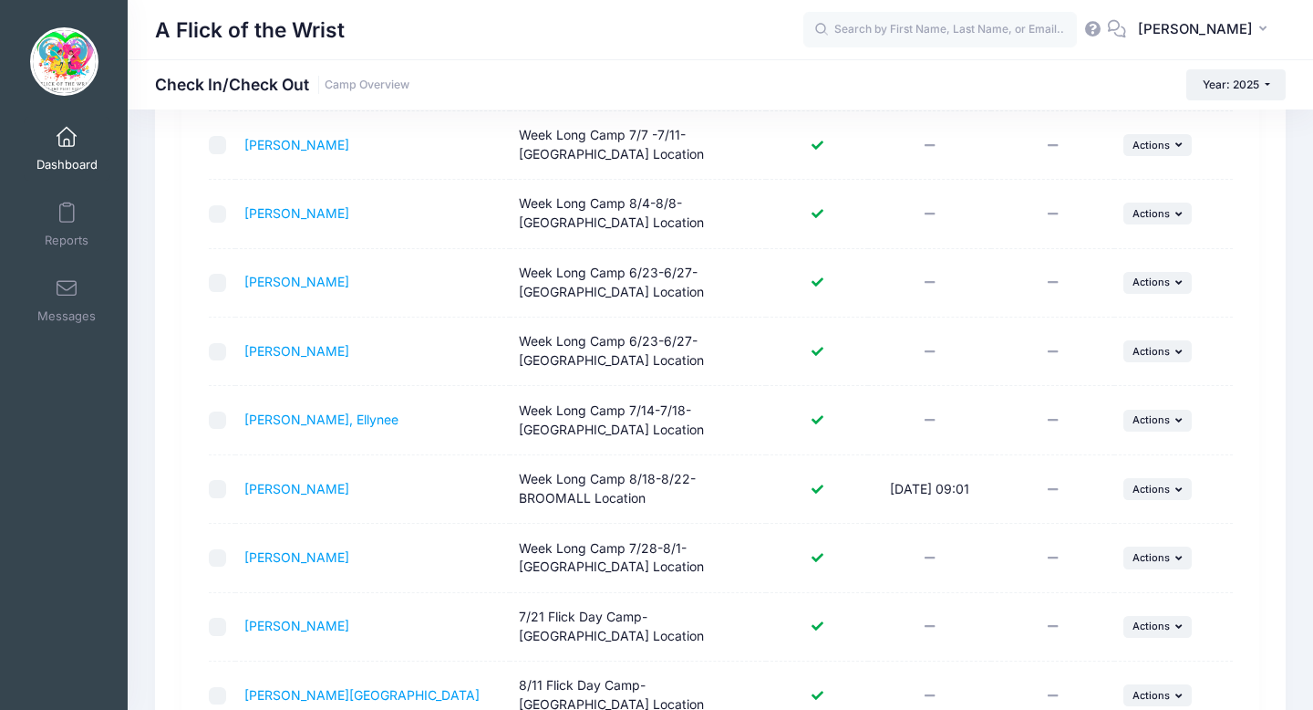
scroll to position [321, 0]
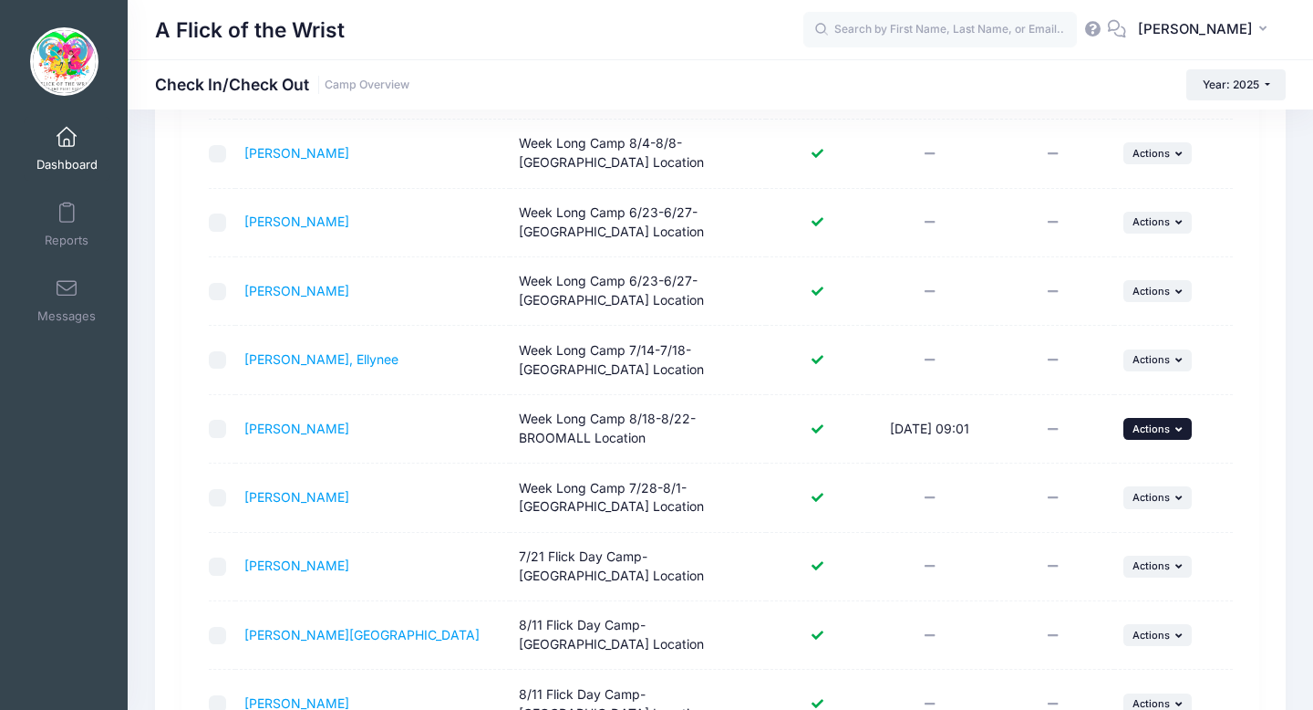
click at [1155, 430] on span "Actions" at bounding box center [1151, 428] width 37 height 13
click at [1093, 475] on link "Check Out" at bounding box center [1101, 468] width 165 height 35
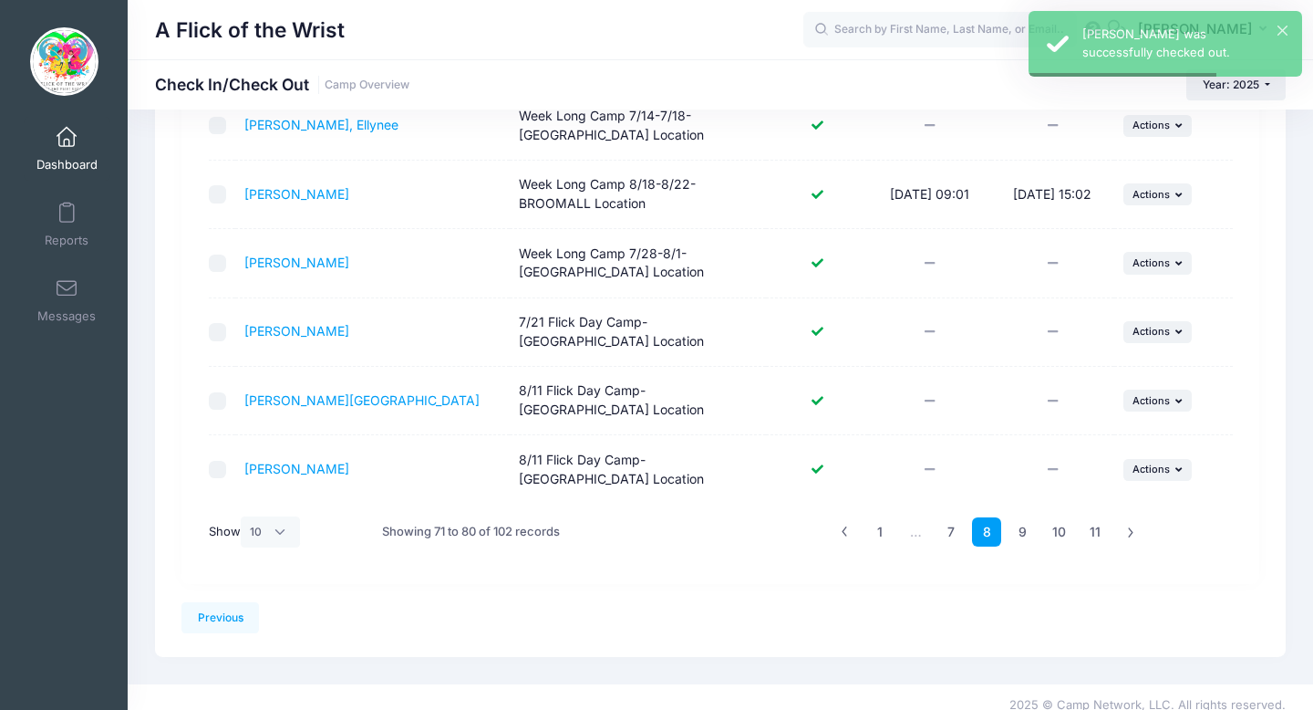
scroll to position [572, 0]
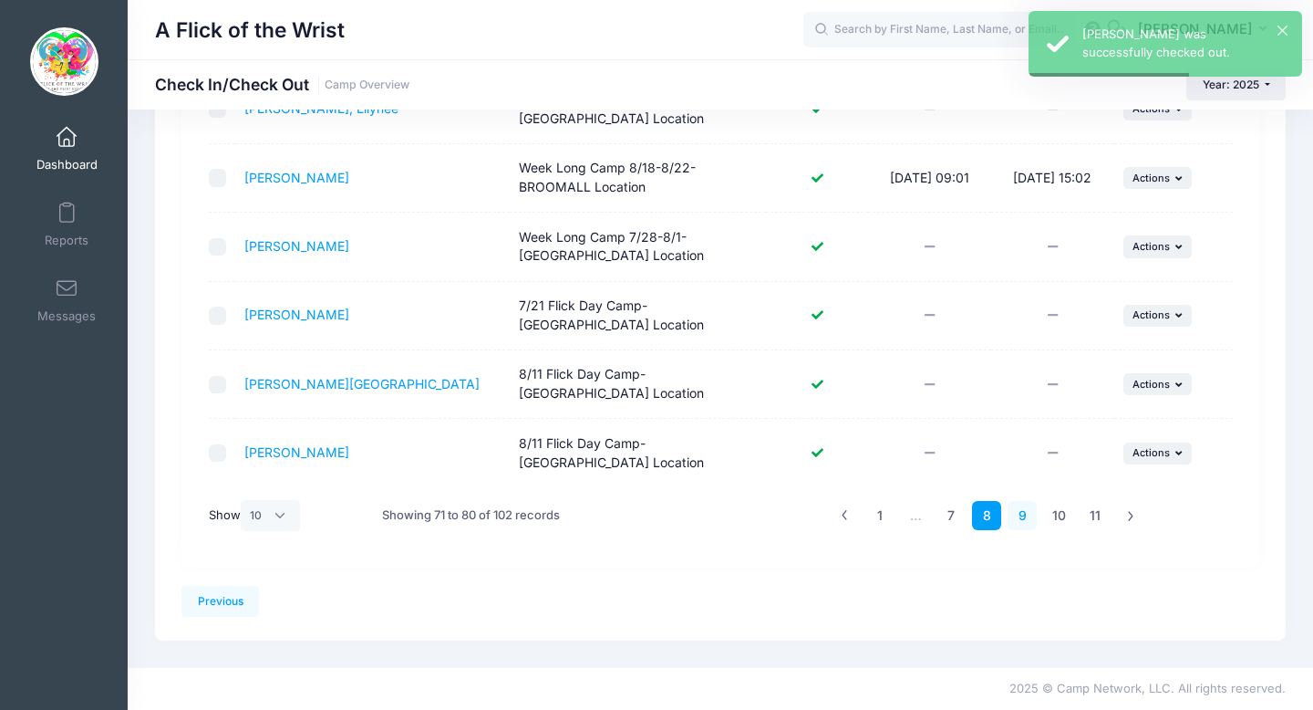
click at [1026, 515] on link "9" at bounding box center [1023, 516] width 30 height 30
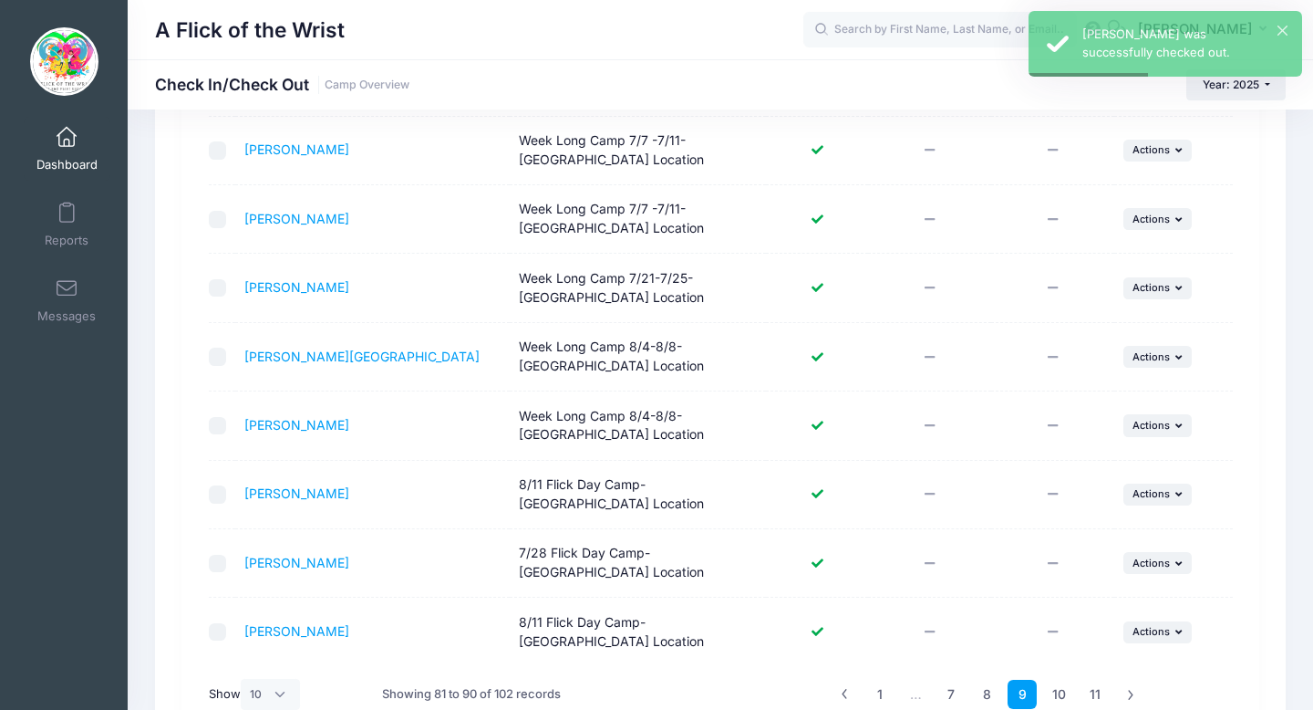
scroll to position [0, 0]
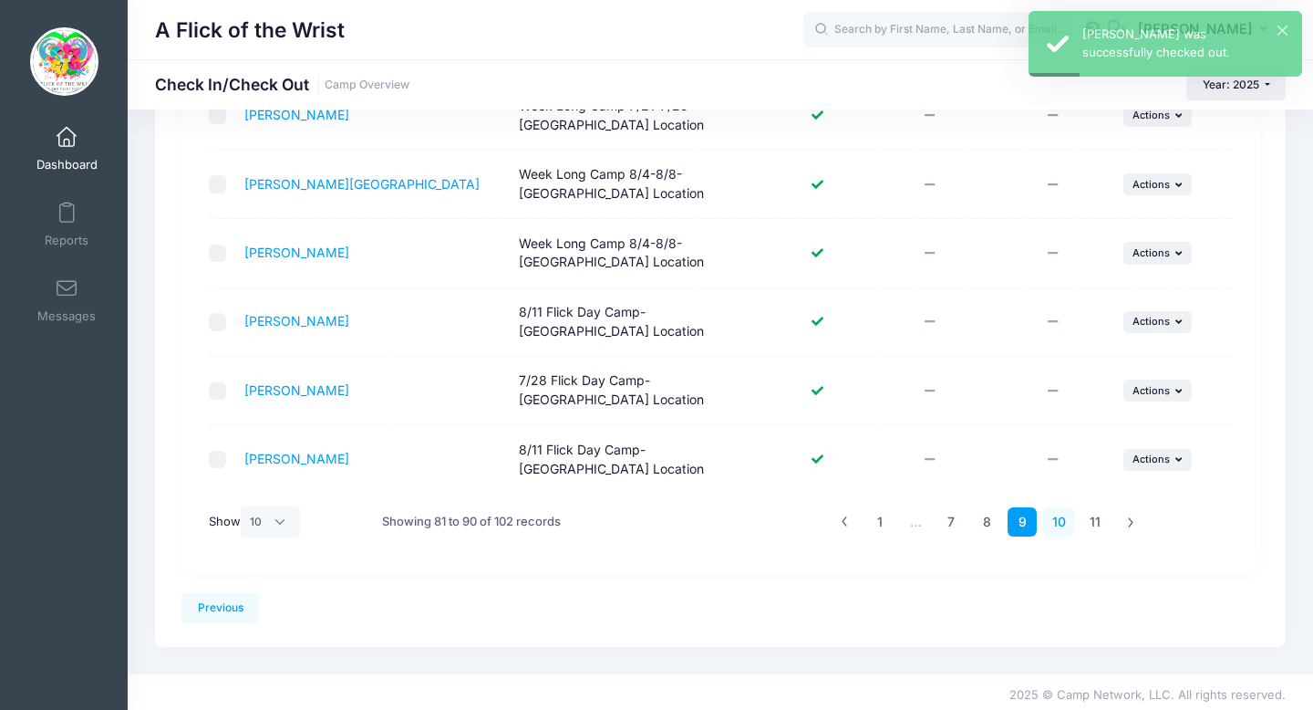
click at [1069, 517] on link "10" at bounding box center [1059, 522] width 32 height 30
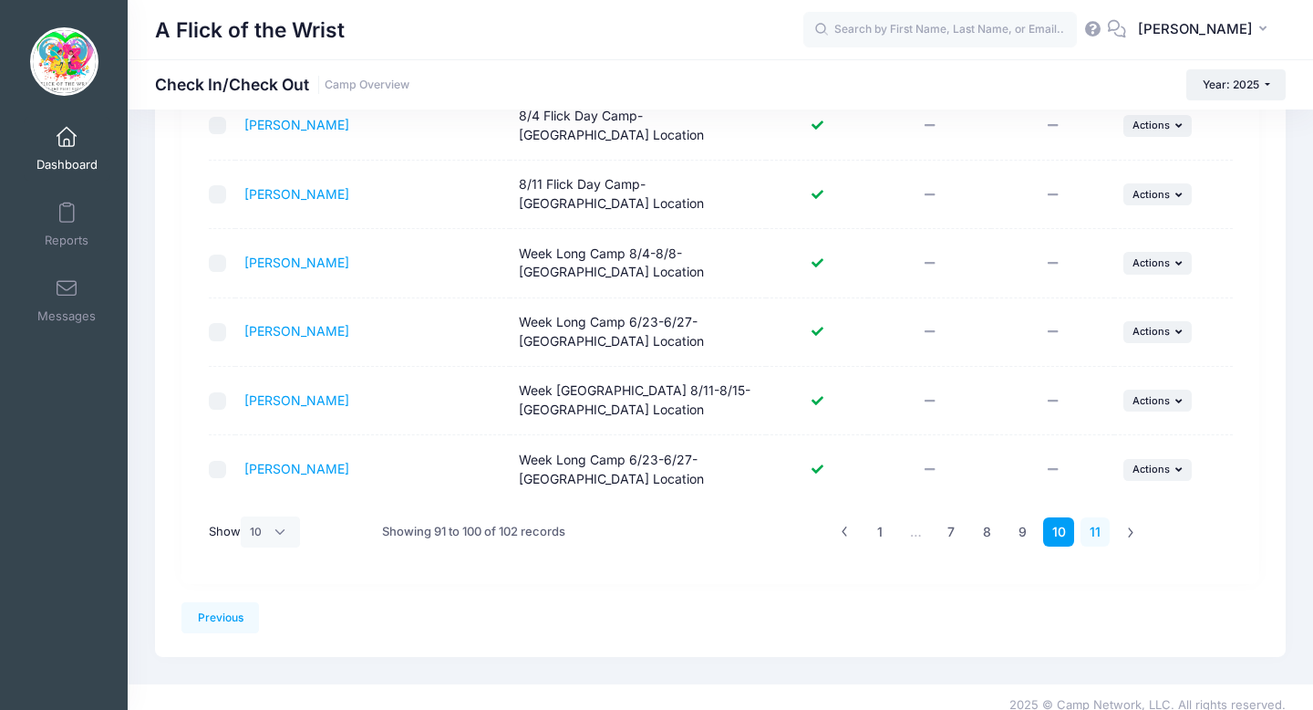
click at [1083, 523] on link "11" at bounding box center [1096, 532] width 30 height 30
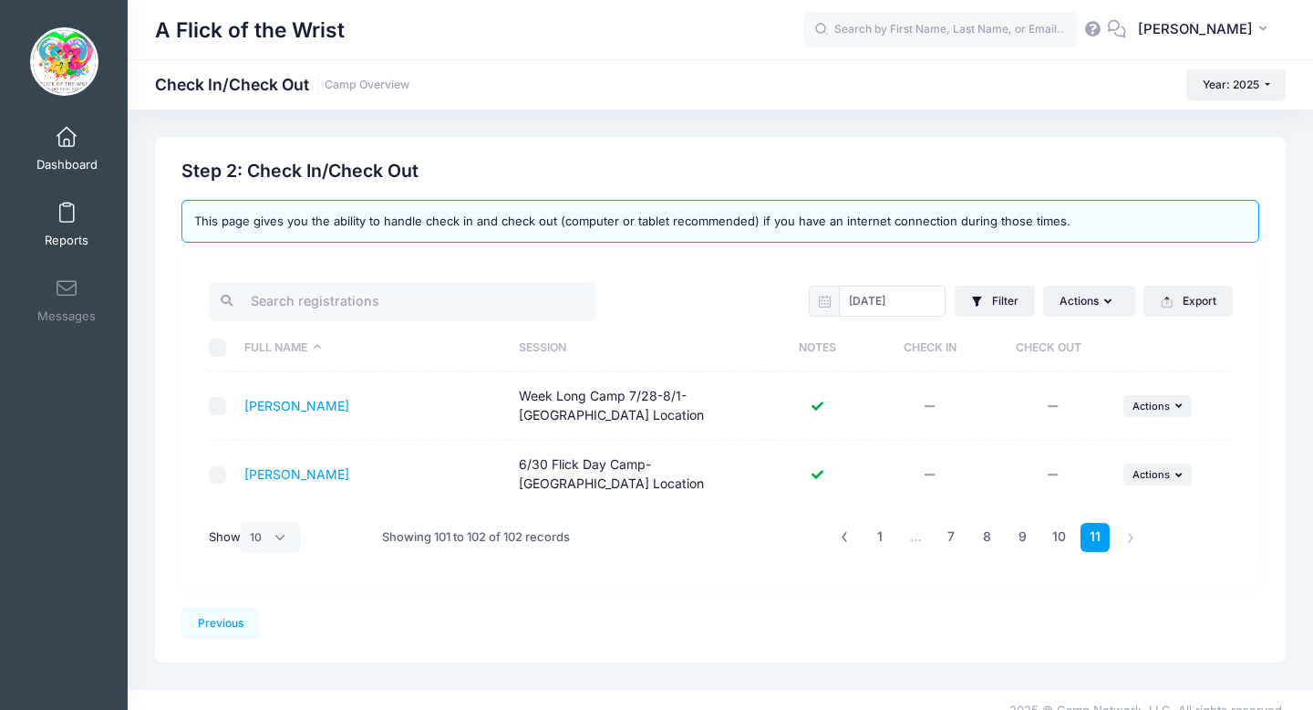
click at [67, 239] on span "Reports" at bounding box center [67, 241] width 44 height 16
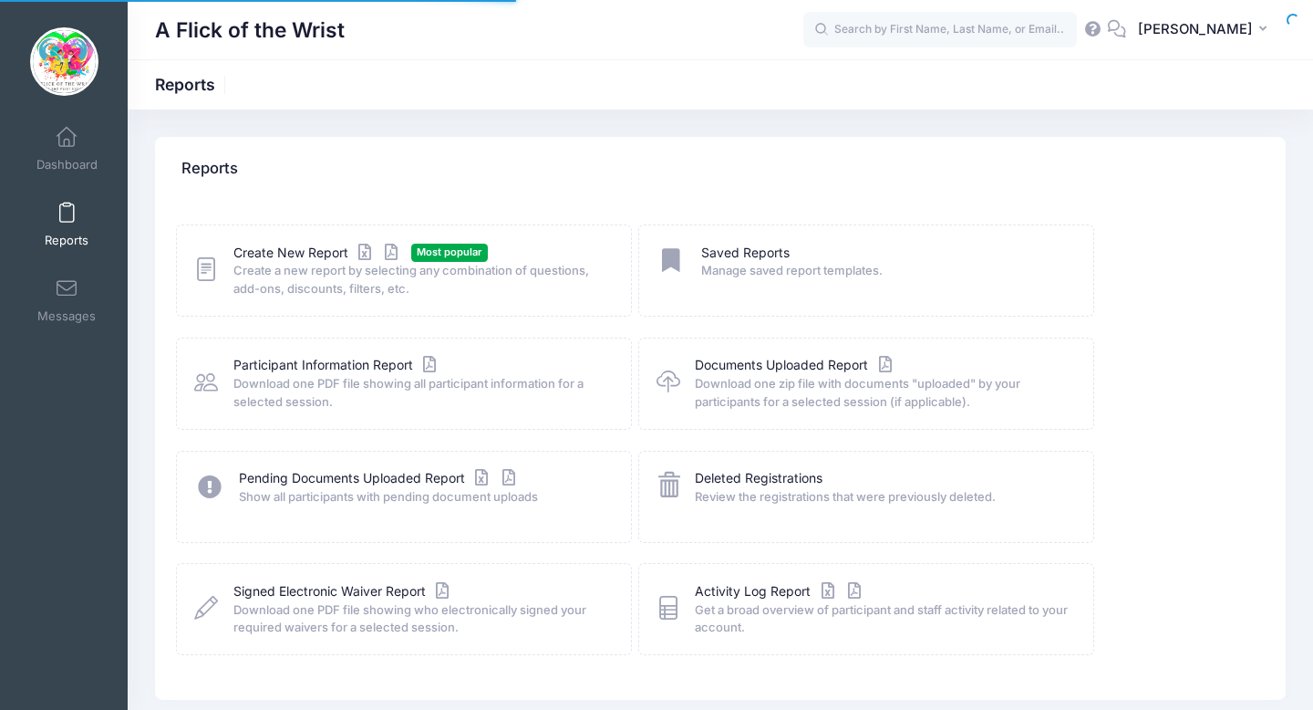
click at [70, 115] on div "Dashboard" at bounding box center [67, 148] width 122 height 76
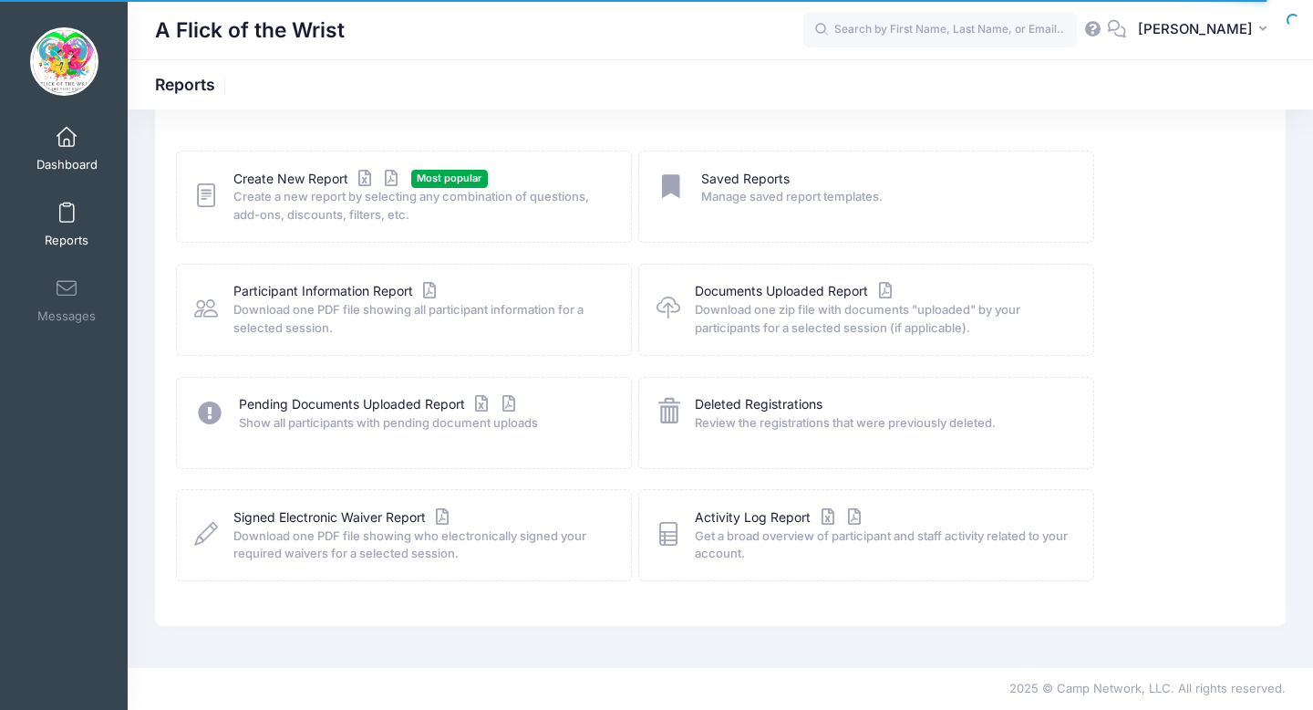
click at [84, 164] on span "Dashboard" at bounding box center [66, 165] width 61 height 16
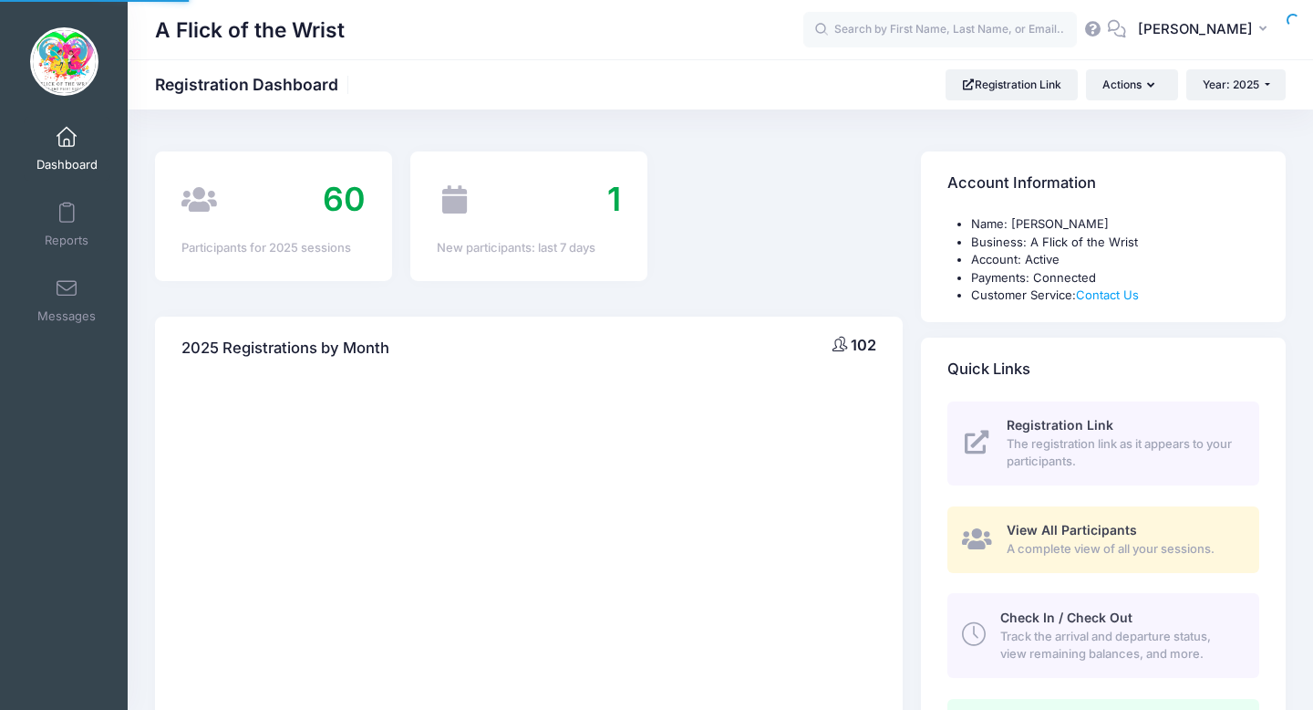
select select
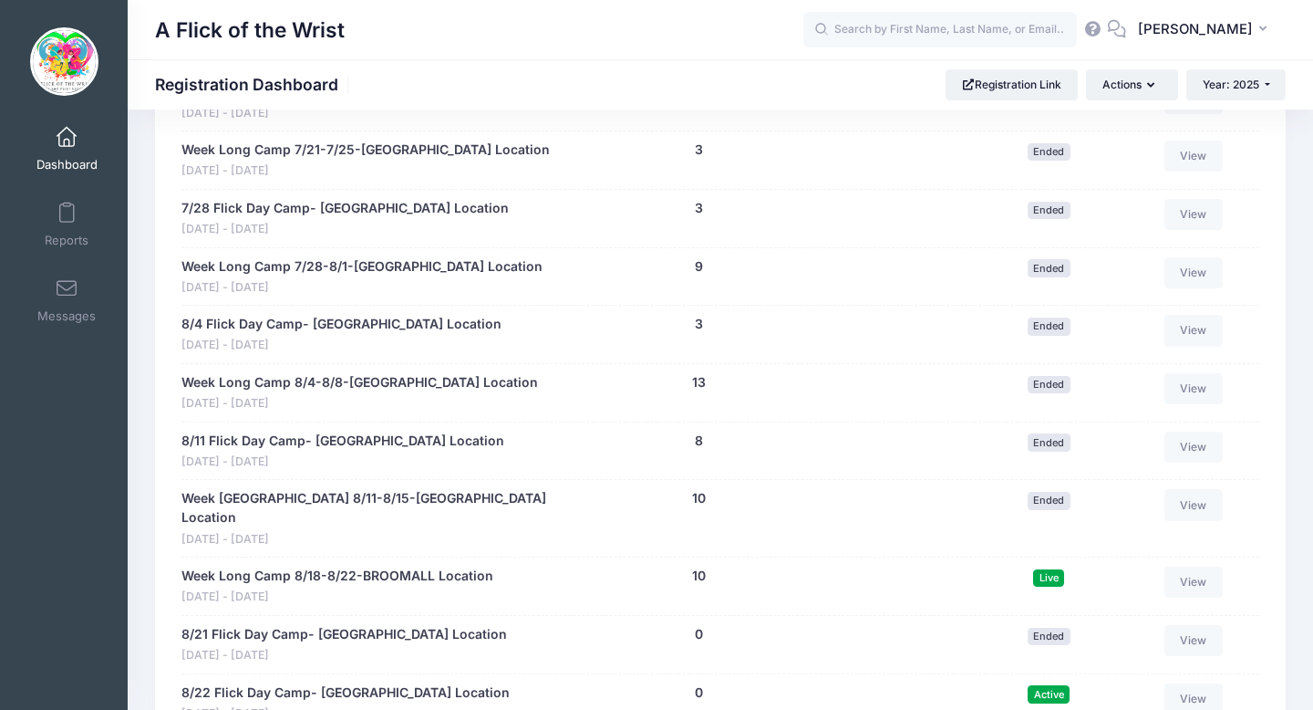
scroll to position [1404, 0]
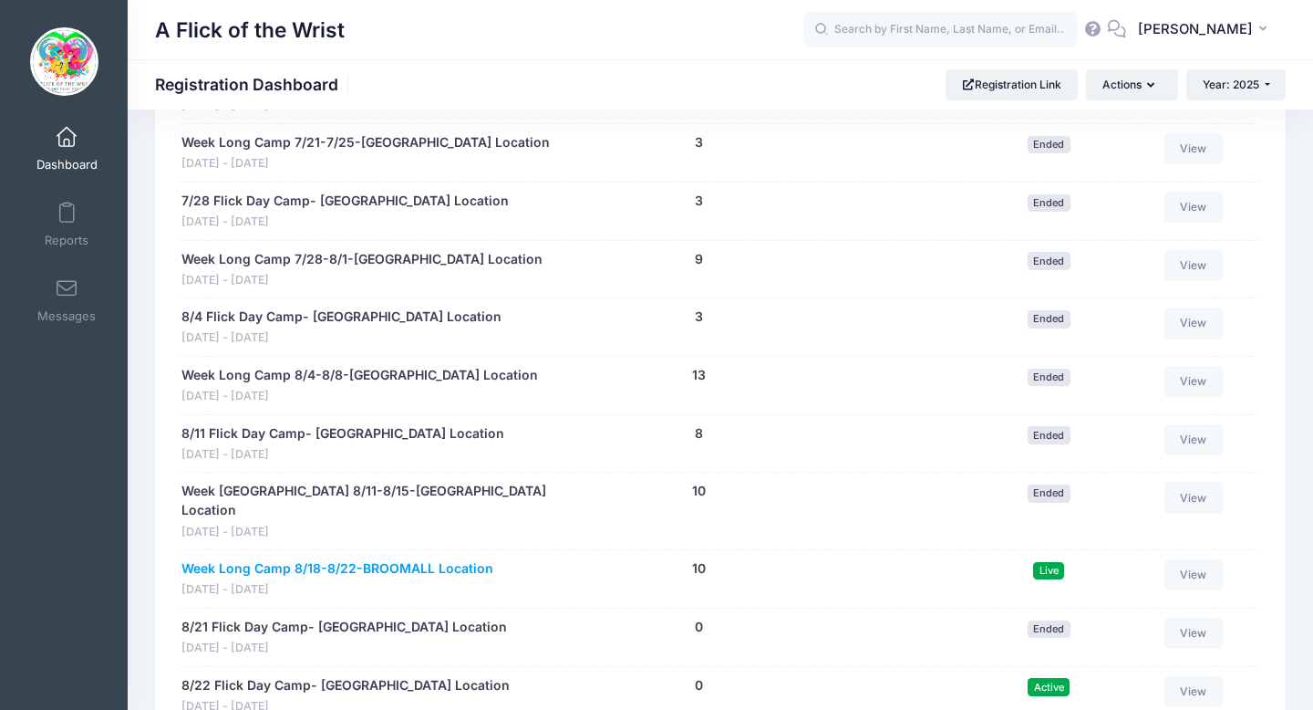
click at [333, 559] on link "Week Long Camp 8/18-8/22-BROOMALL Location" at bounding box center [337, 568] width 312 height 19
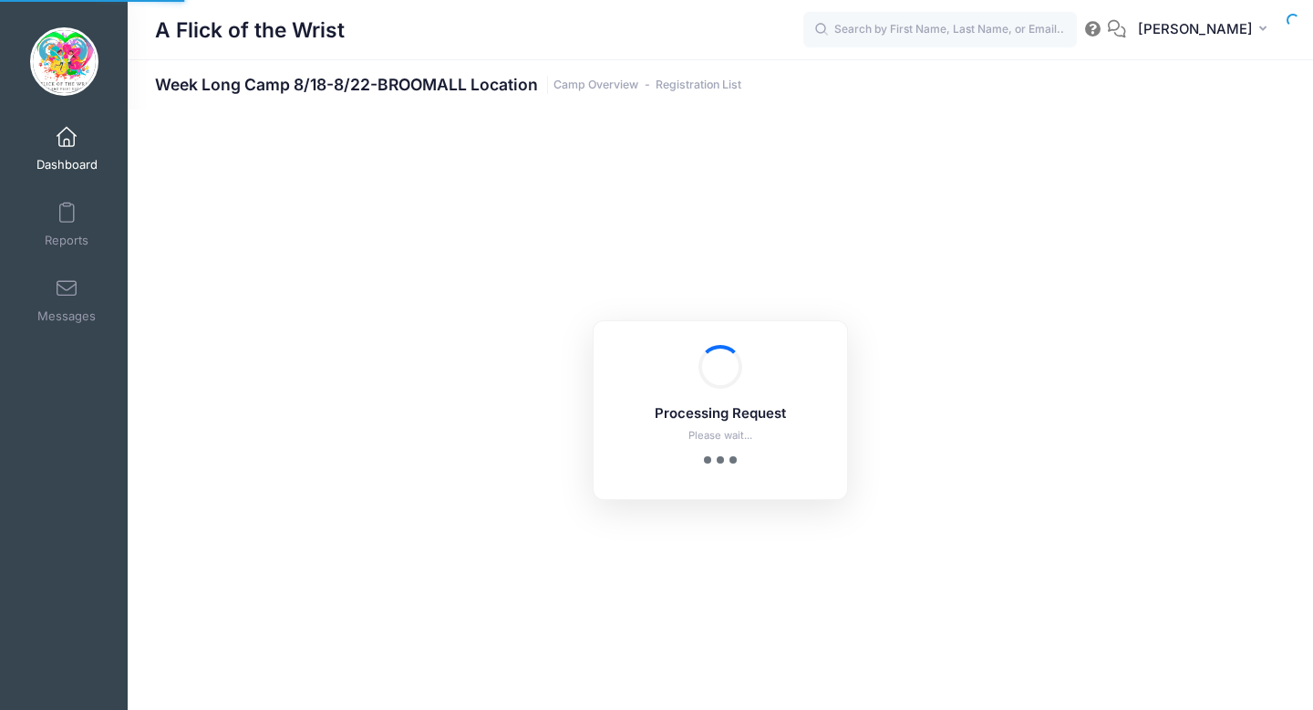
select select "10"
